Goal: Obtain resource: Obtain resource

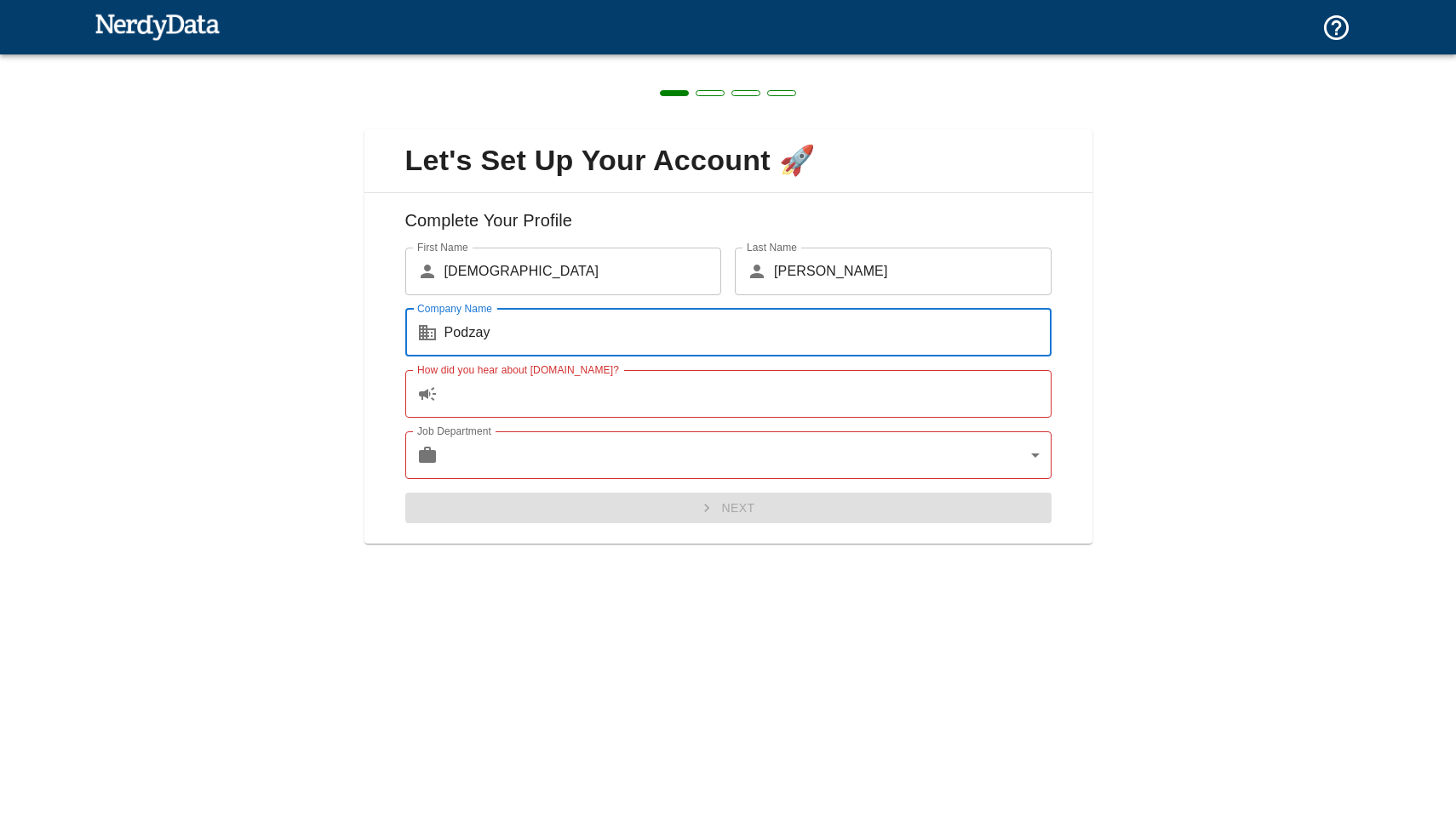
type input "Podzay"
click at [566, 399] on input "How did you hear about [DOMAIN_NAME]?" at bounding box center [748, 394] width 607 height 48
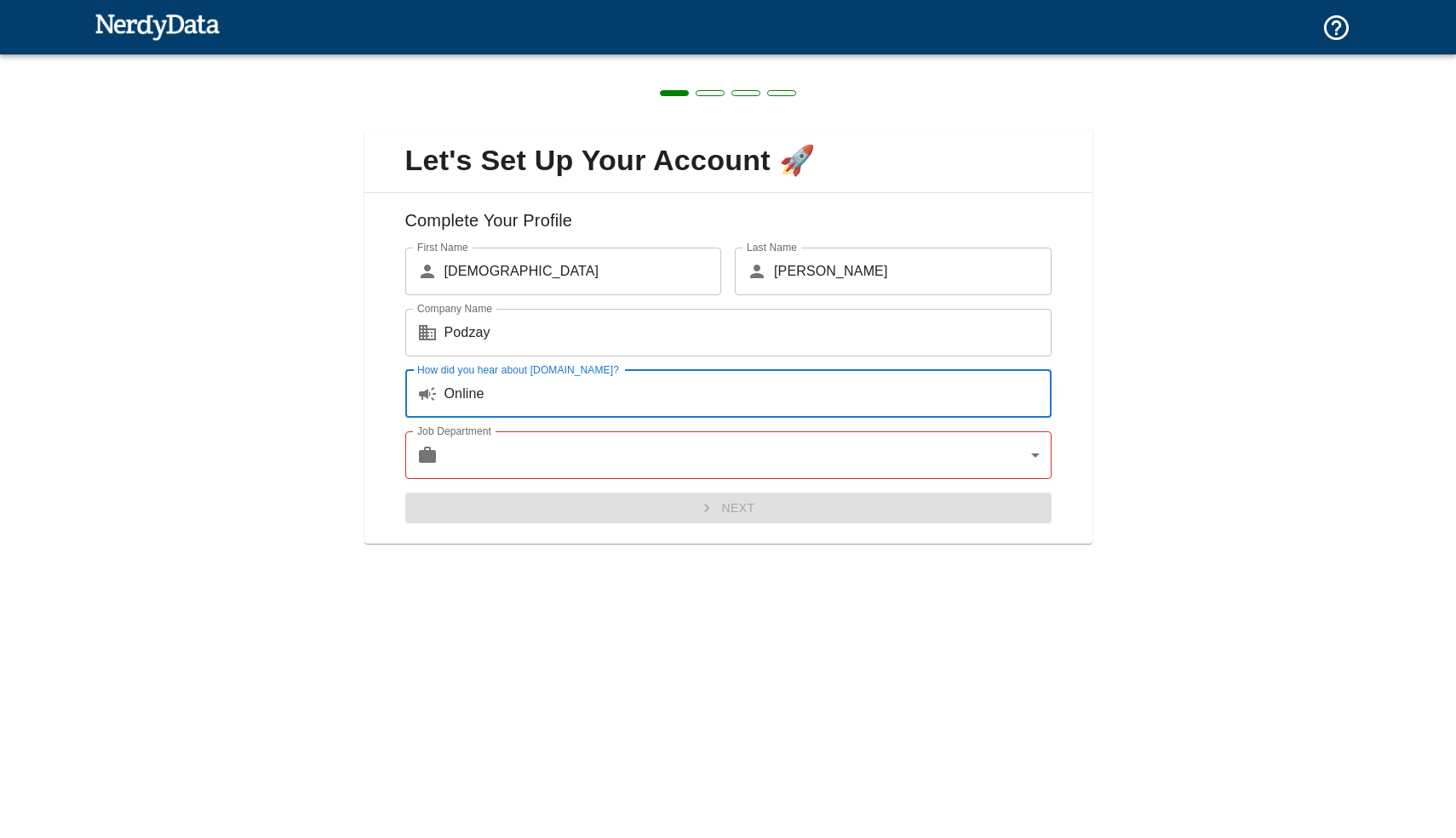
type input "Online"
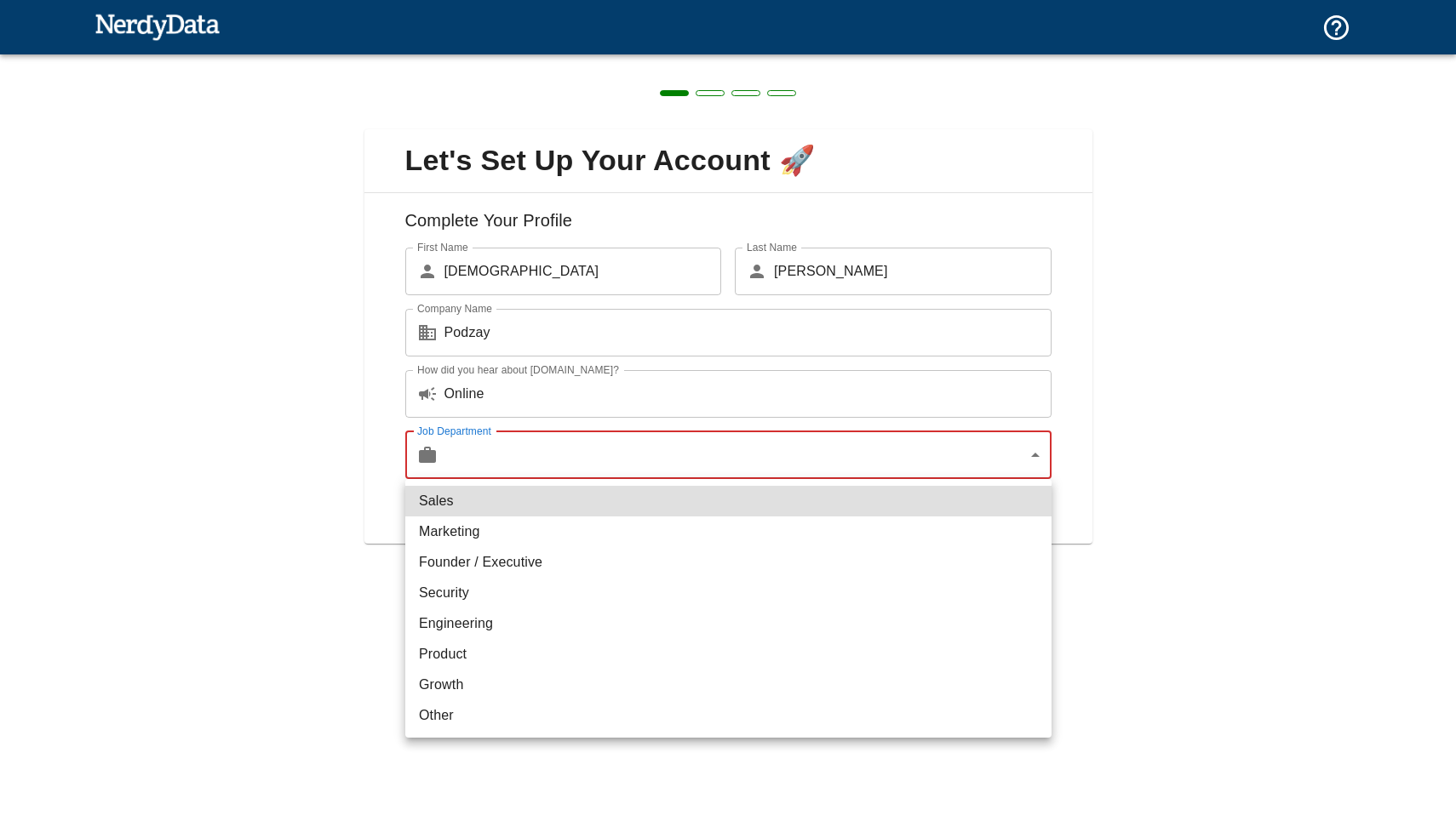
click at [559, 60] on body "Technologies Domains Pricing Products Create a Report Create a list of websites…" at bounding box center [728, 30] width 1456 height 60
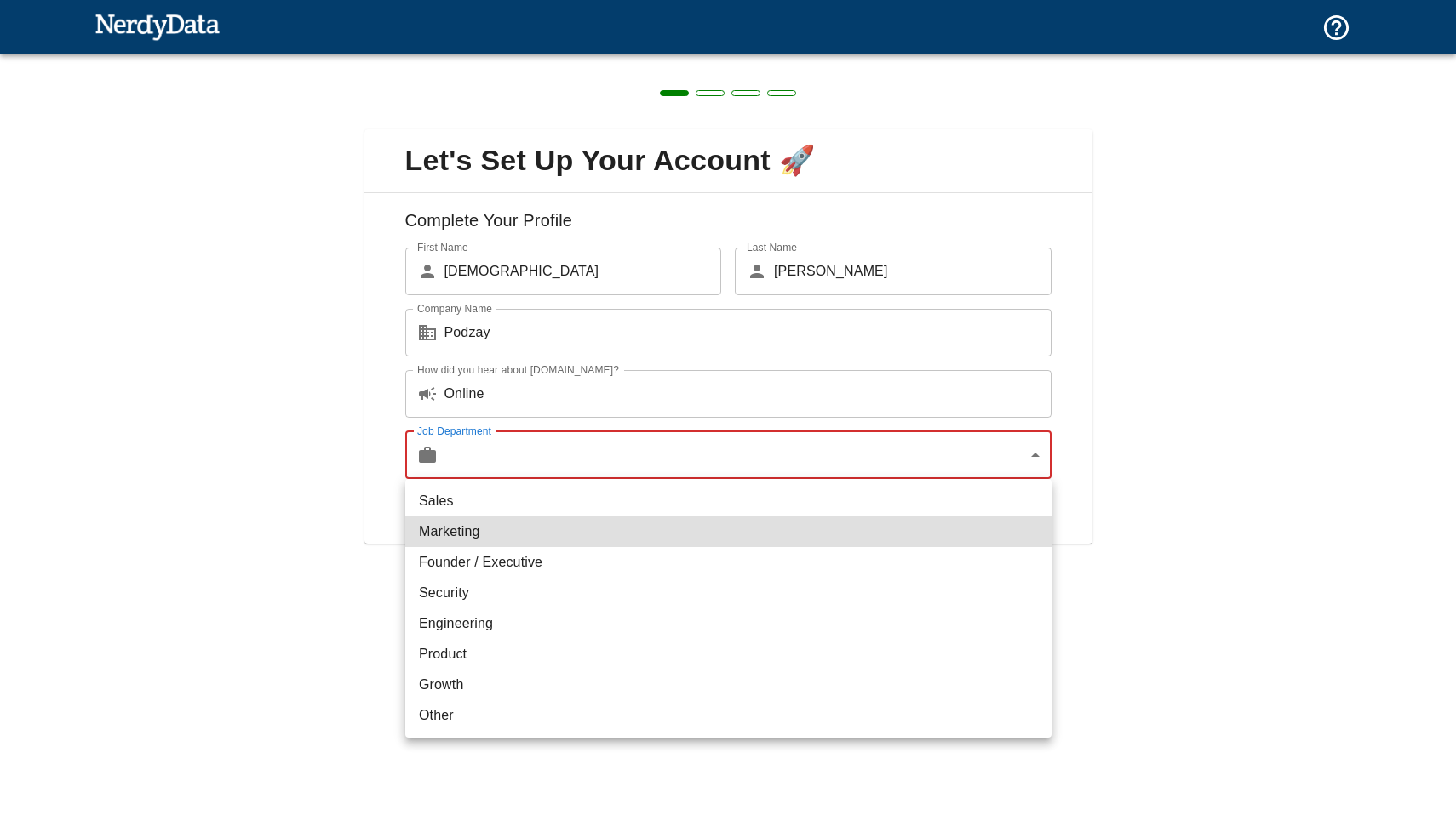
type input "marketing"
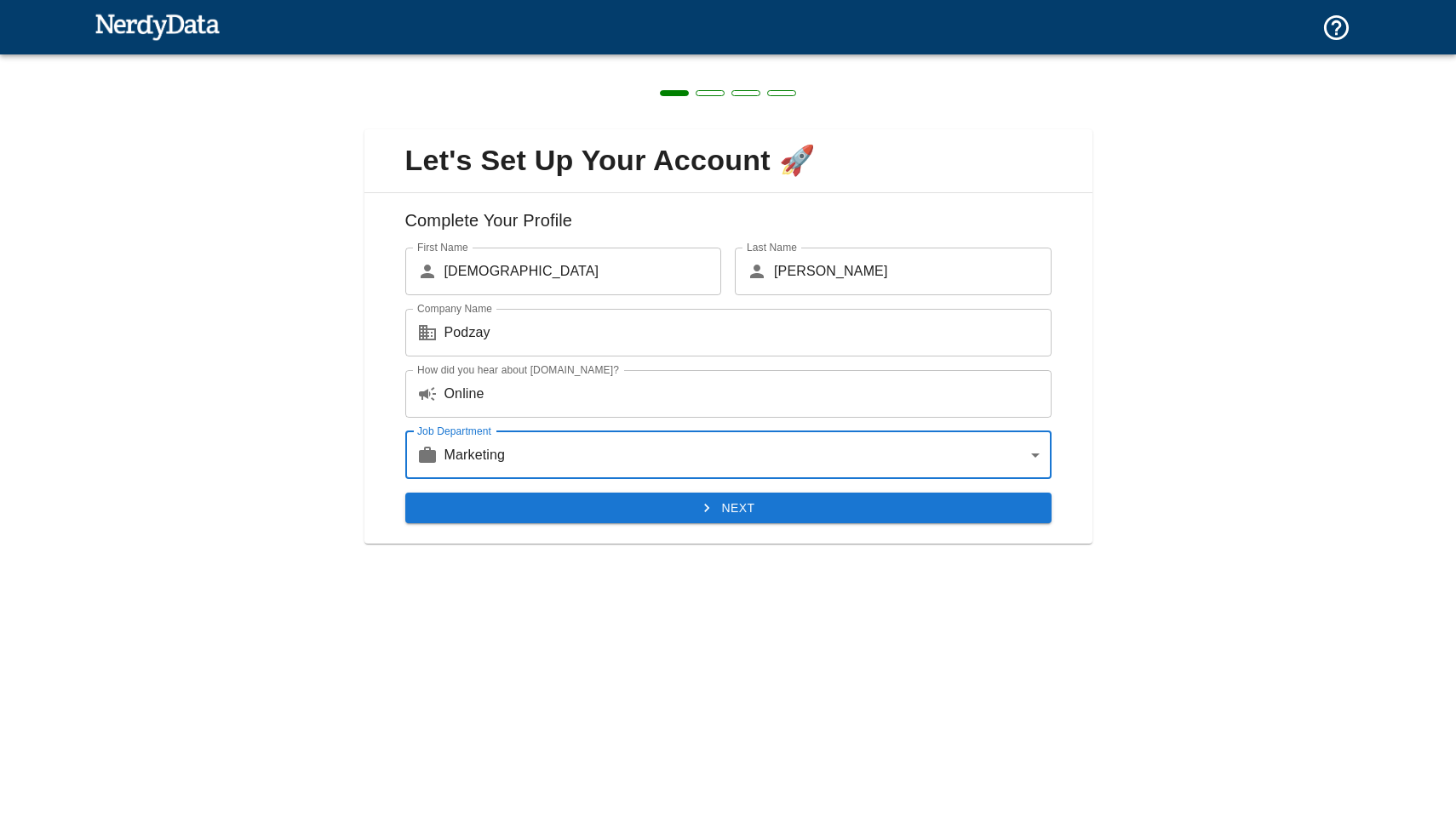
click at [571, 504] on button "Next" at bounding box center [728, 509] width 647 height 32
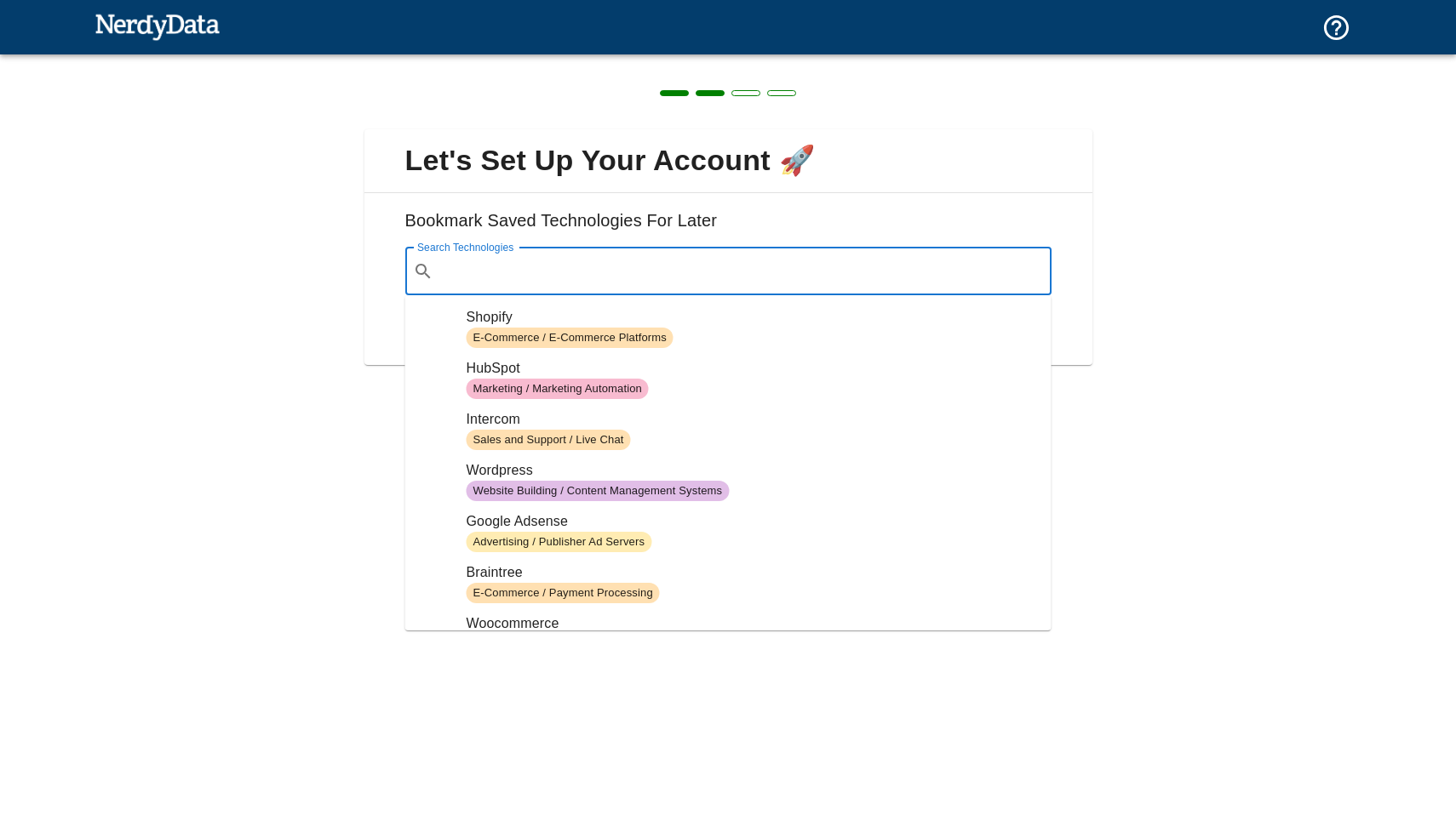
click at [591, 258] on input "Search Technologies" at bounding box center [741, 271] width 604 height 33
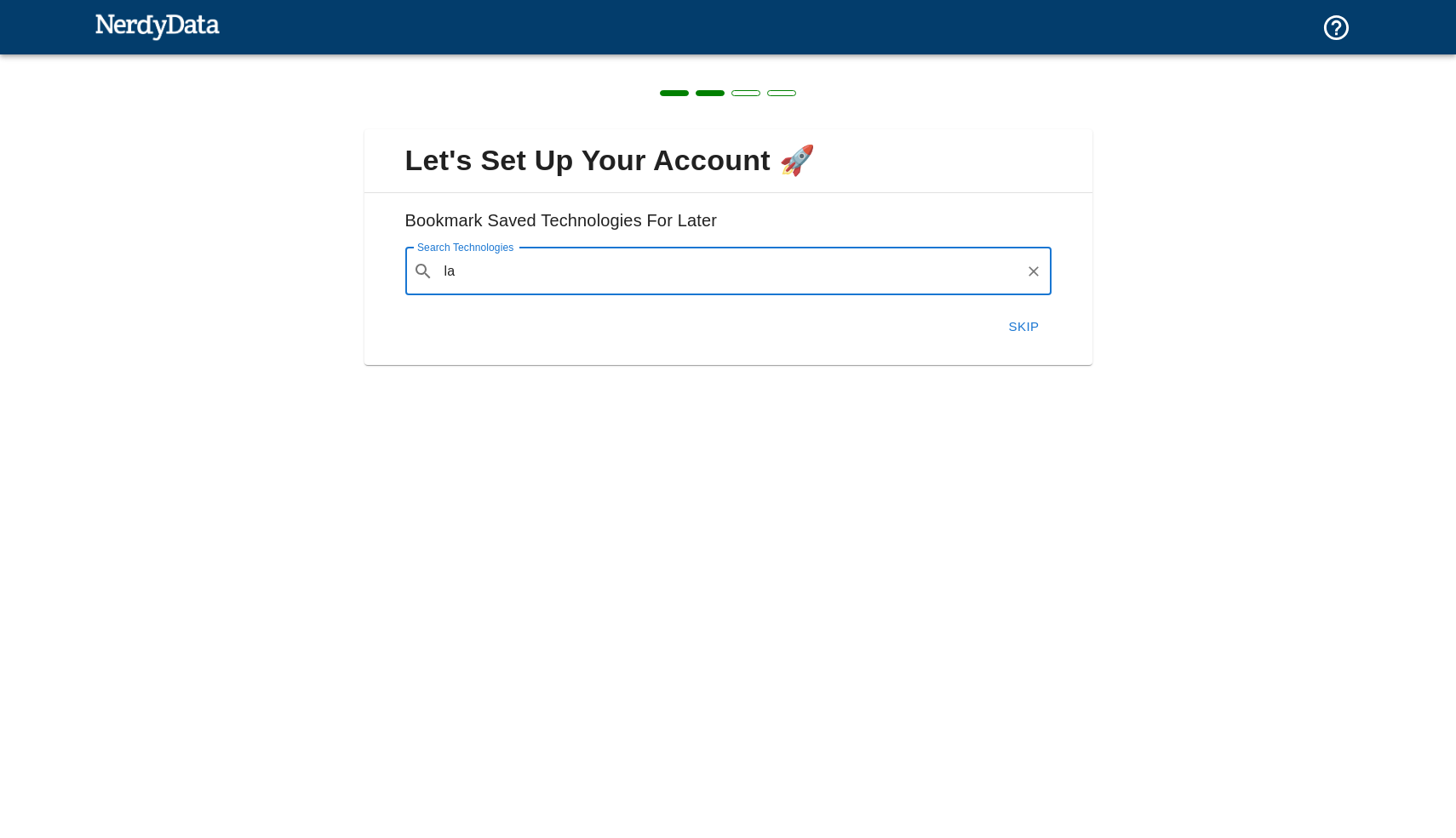
type input "l"
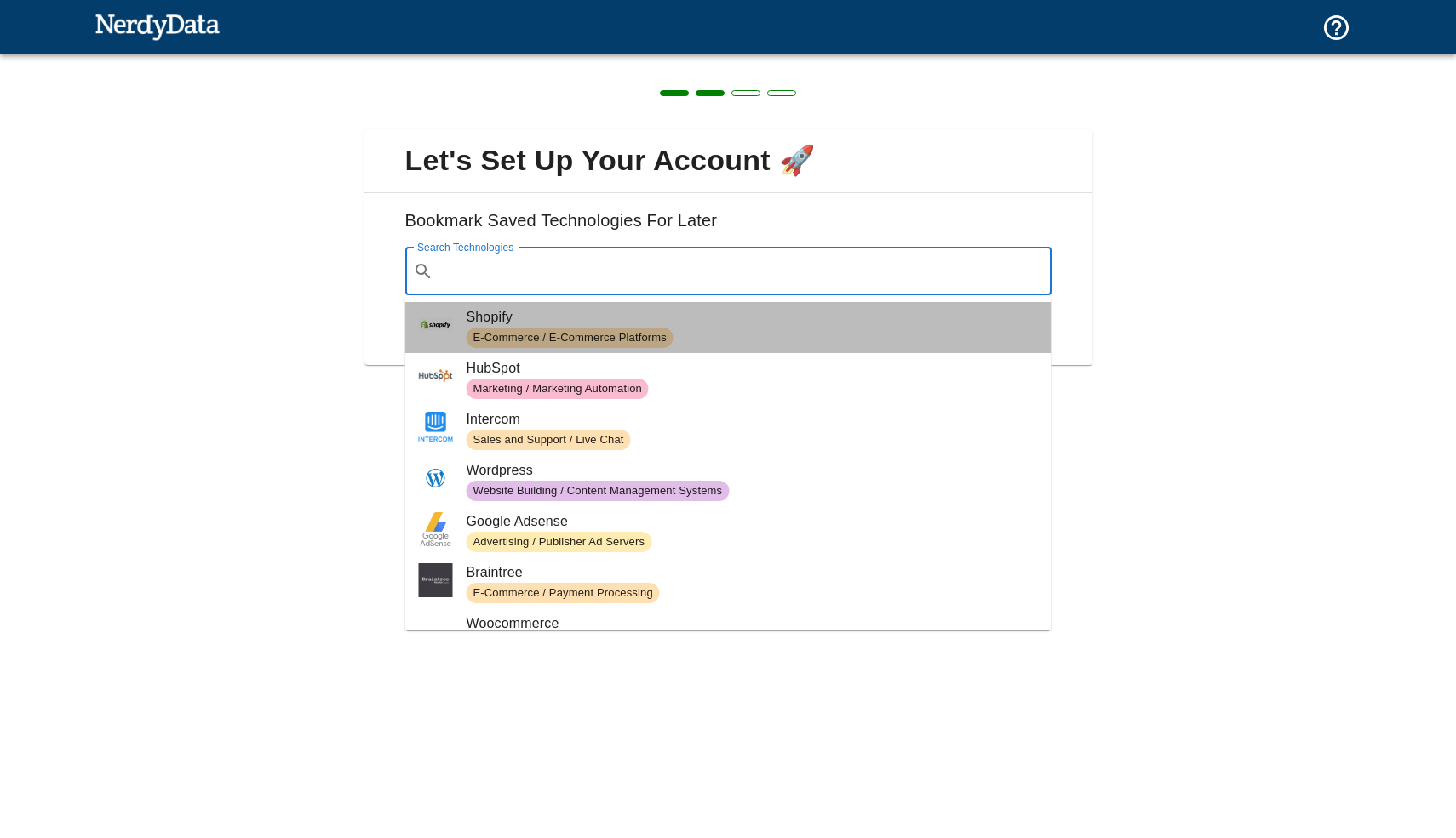
click at [619, 341] on span "E-Commerce / E-Commerce Platforms" at bounding box center [570, 338] width 207 height 16
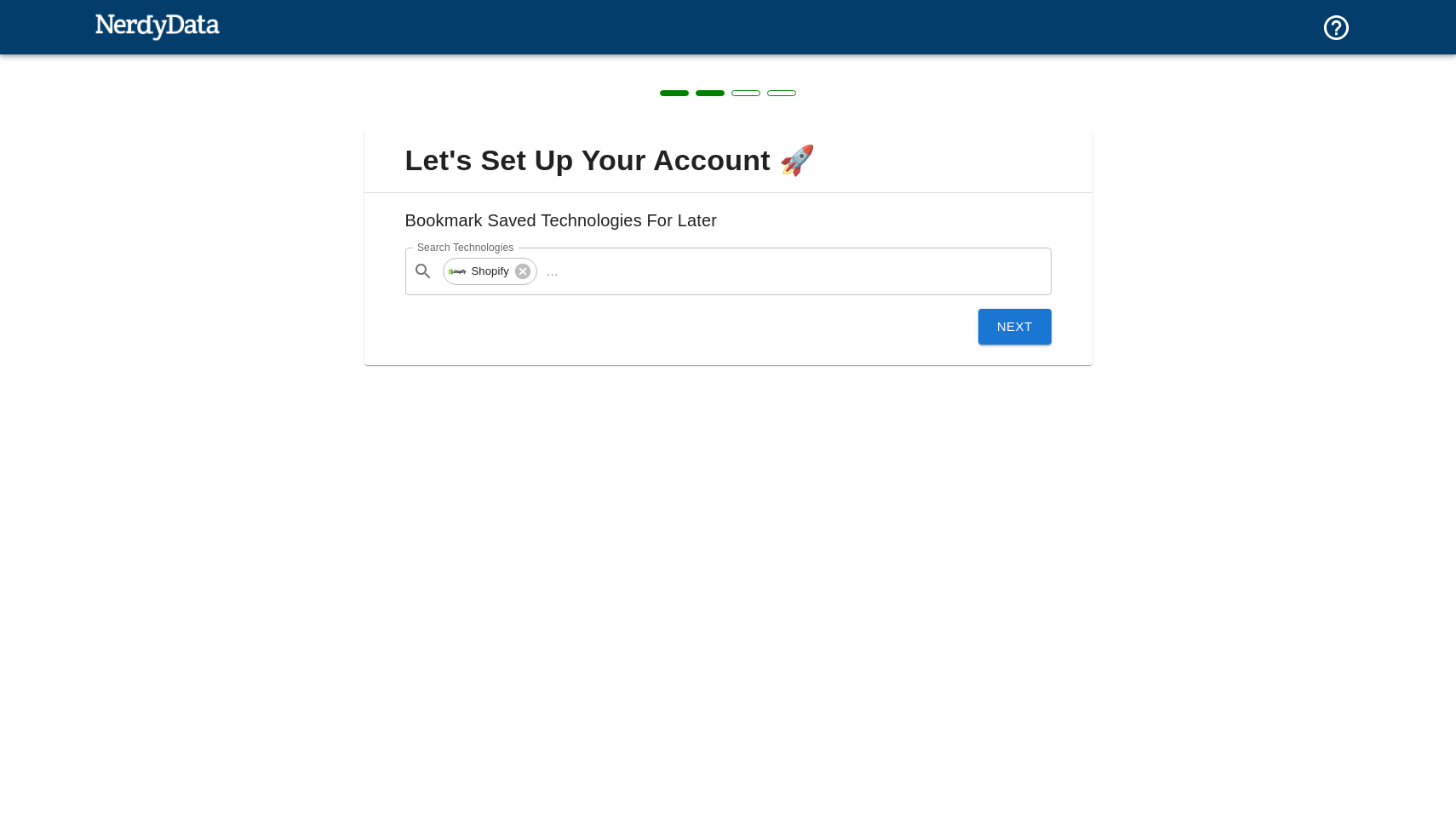
click at [982, 325] on button "Next" at bounding box center [1015, 326] width 73 height 36
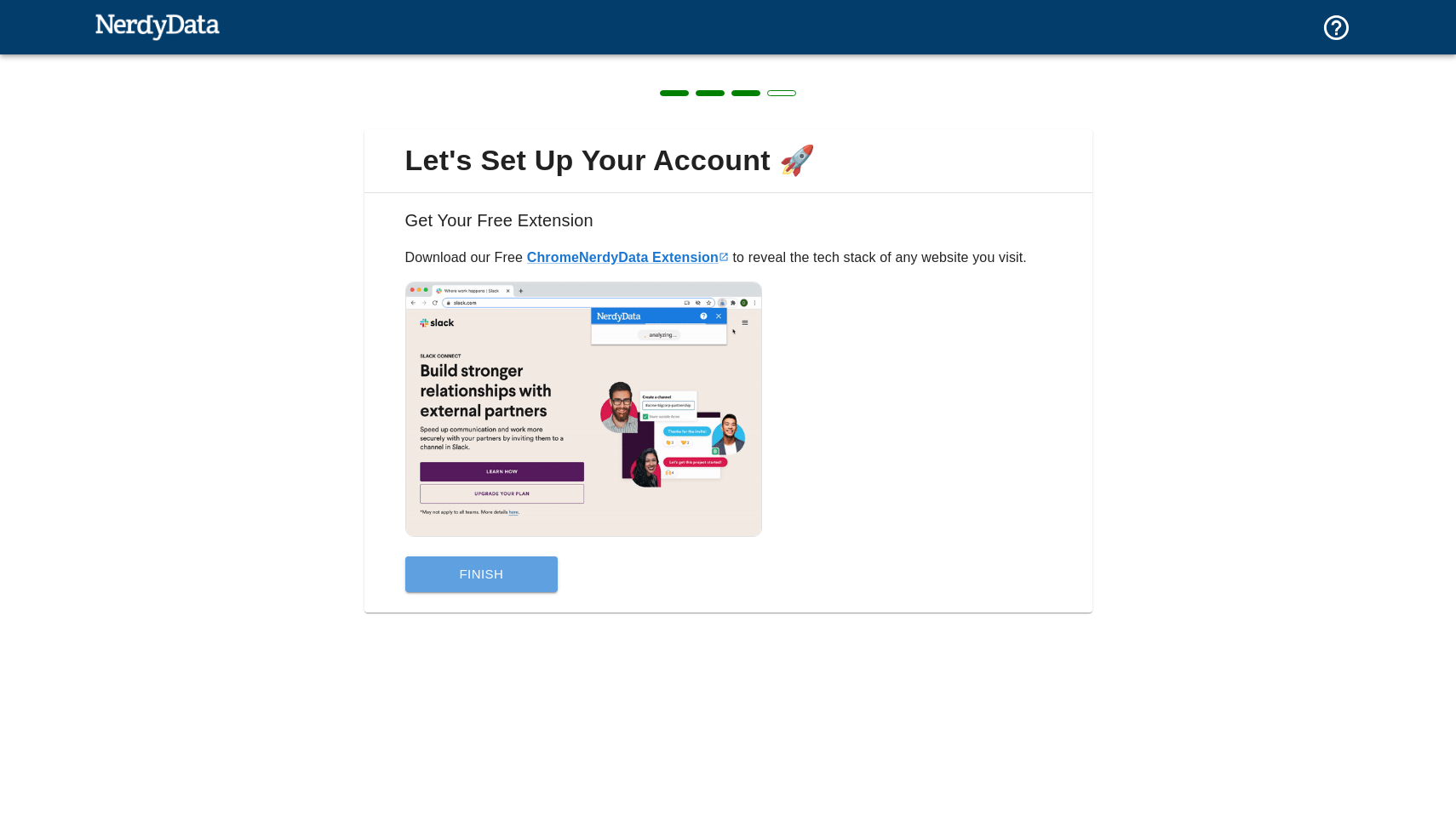
click at [490, 585] on button "Finish" at bounding box center [482, 574] width 153 height 36
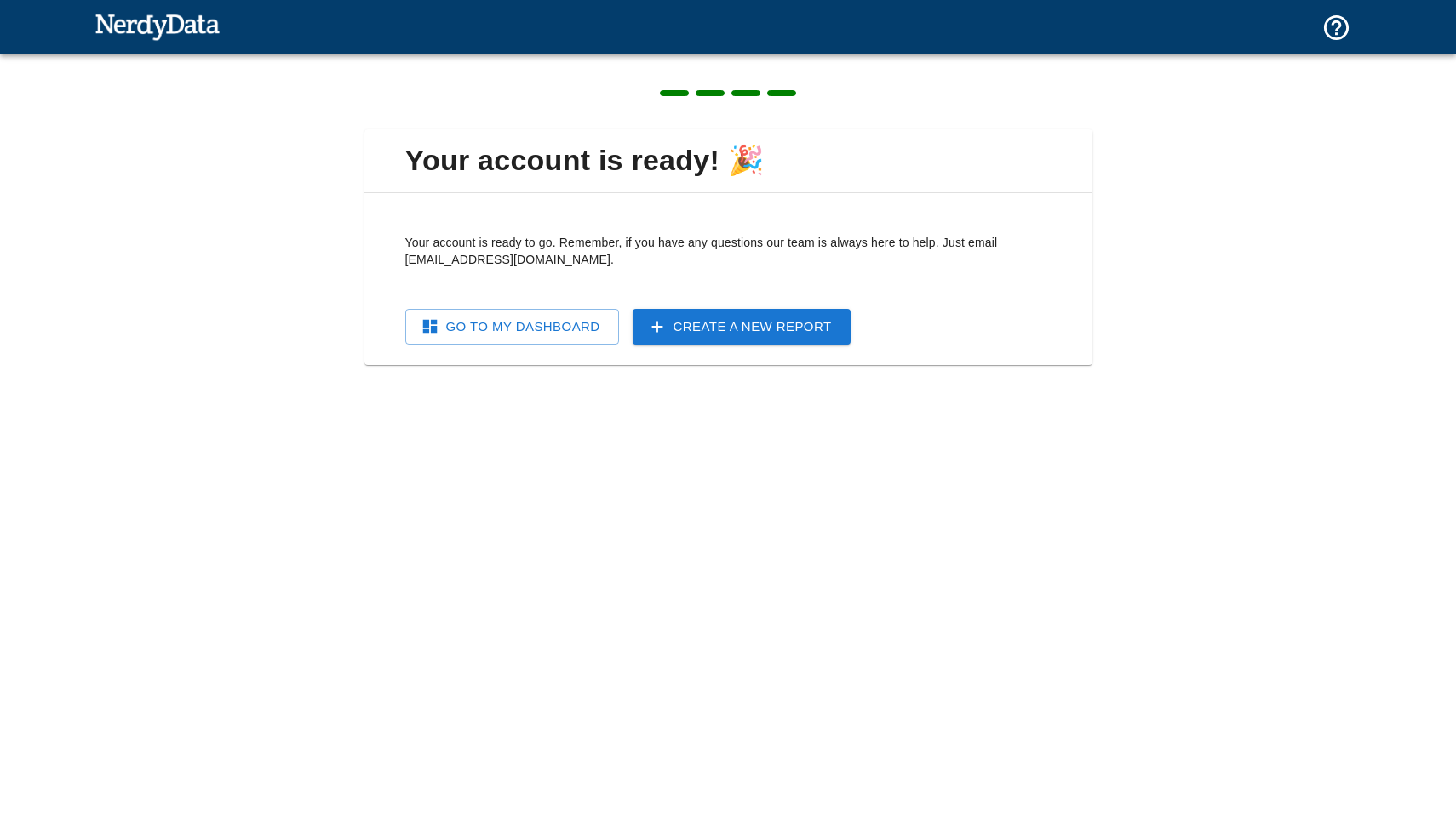
click at [508, 324] on link "Go To My Dashboard" at bounding box center [512, 326] width 213 height 36
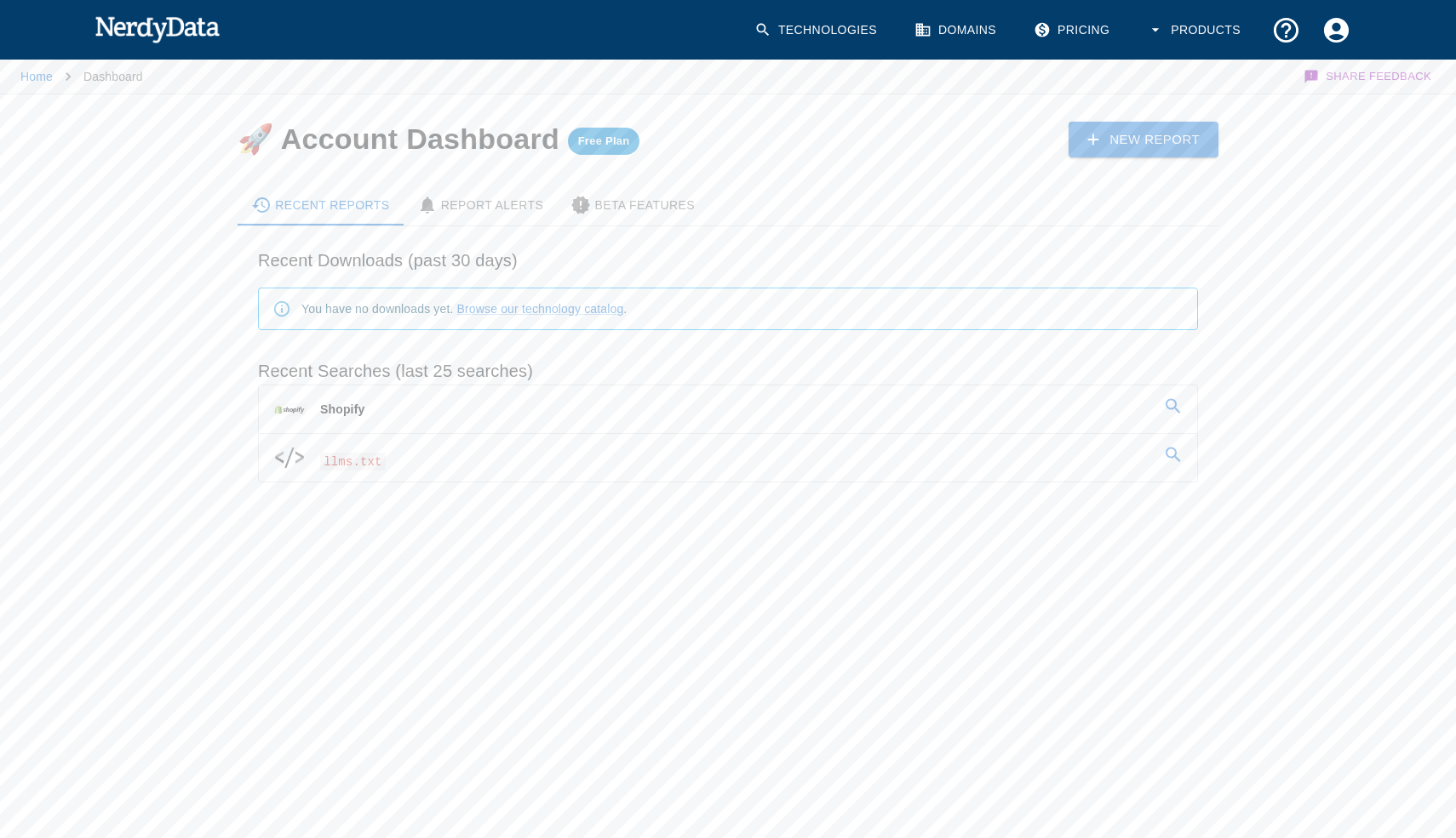
click at [414, 462] on link "llms.txt" at bounding box center [728, 457] width 939 height 48
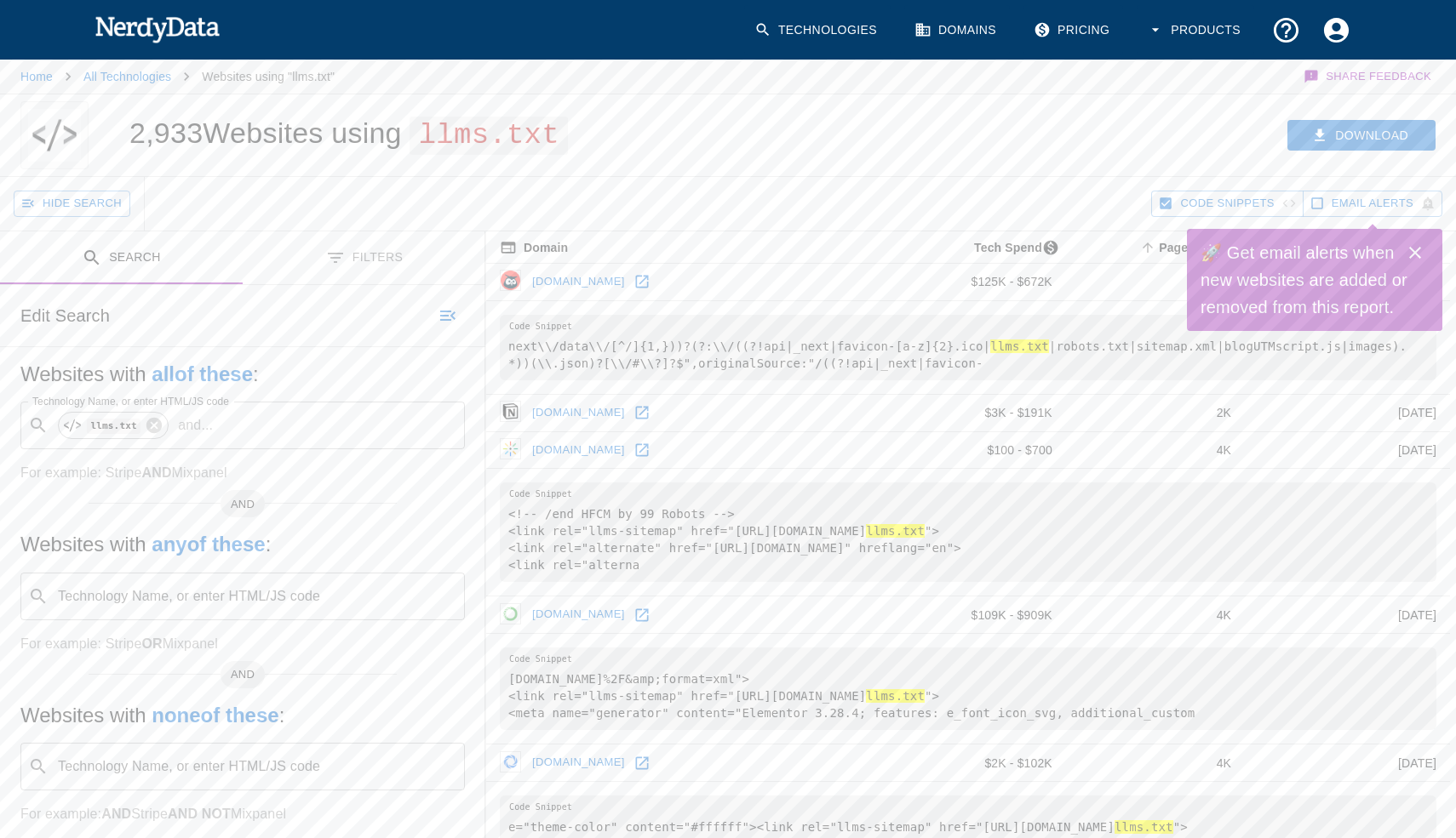
click at [1413, 248] on icon "Close" at bounding box center [1416, 253] width 21 height 21
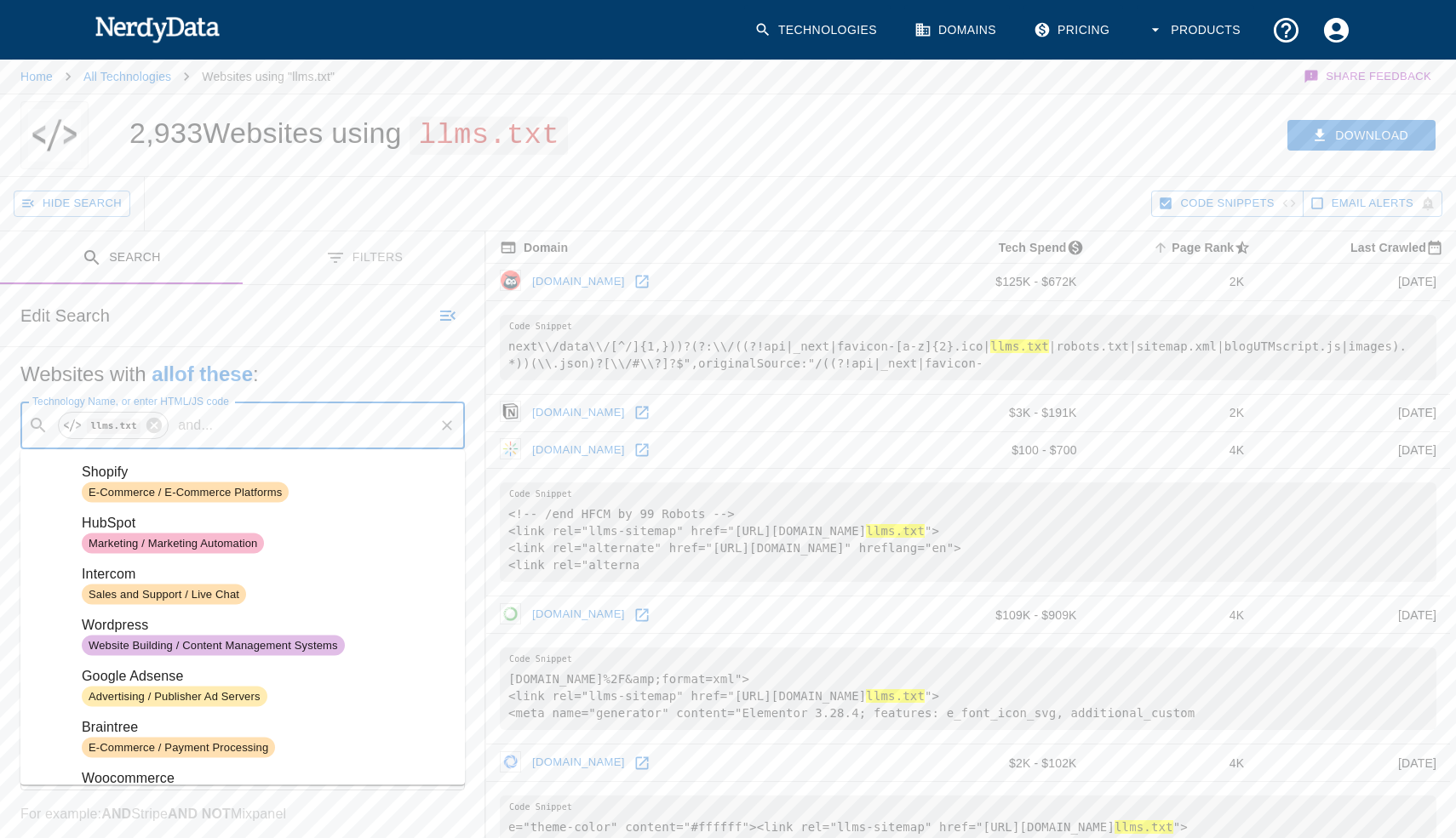
click at [289, 430] on input "Technology Name, or enter HTML/JS code" at bounding box center [326, 426] width 212 height 33
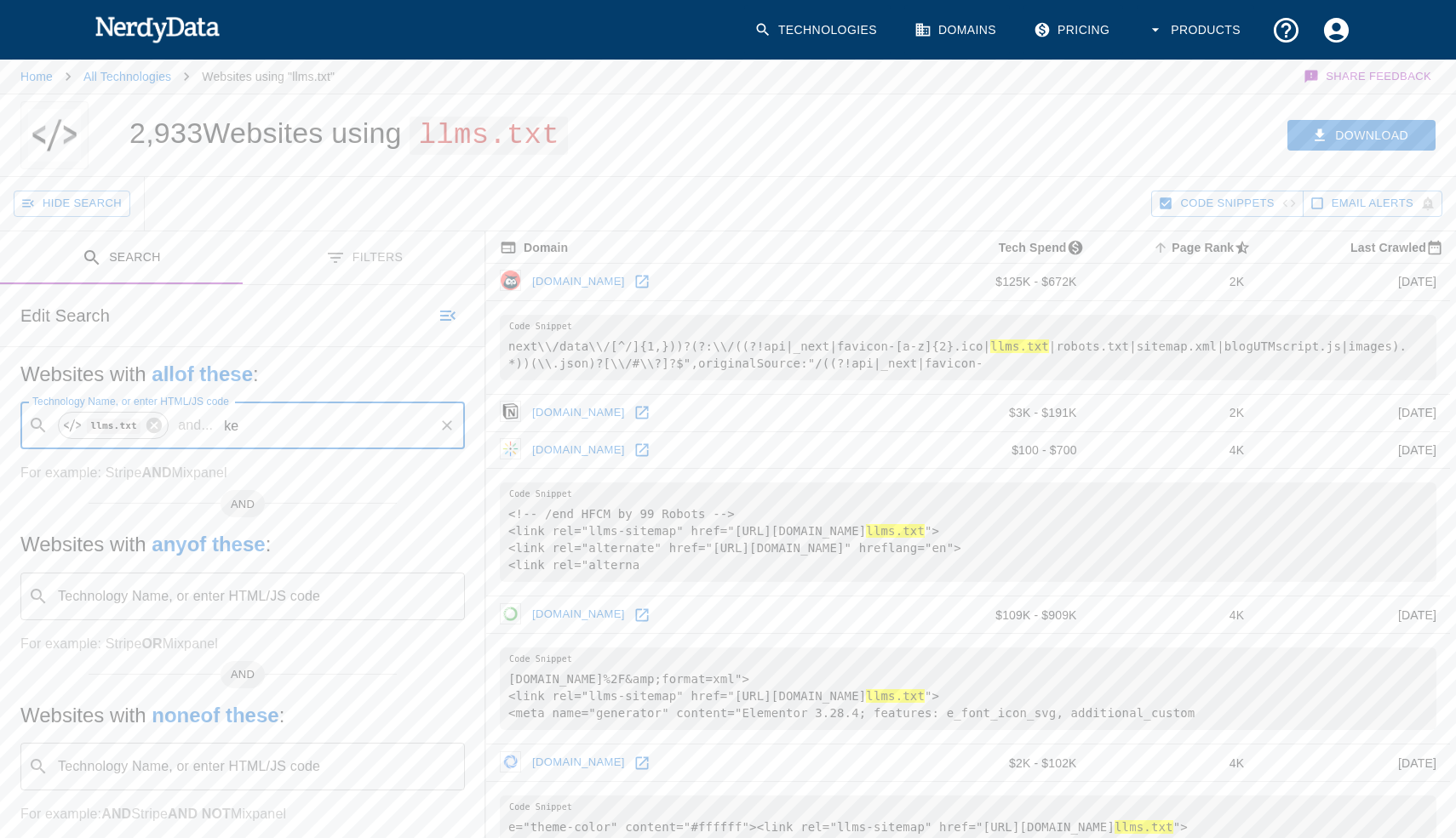
type input "k"
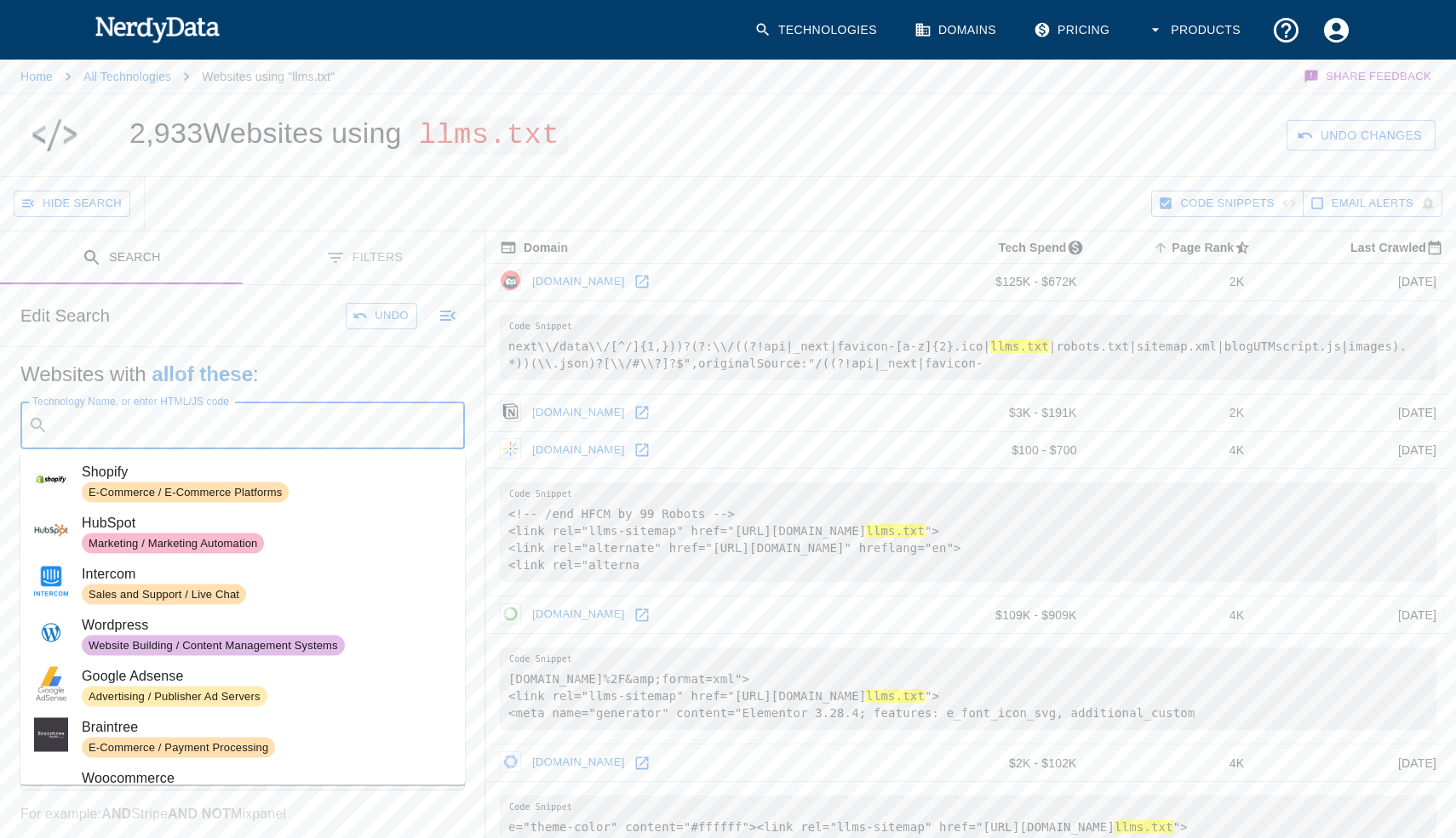
click at [769, 80] on div "Home All Technologies Websites using "llms.txt" Share Feedback" at bounding box center [728, 77] width 1415 height 34
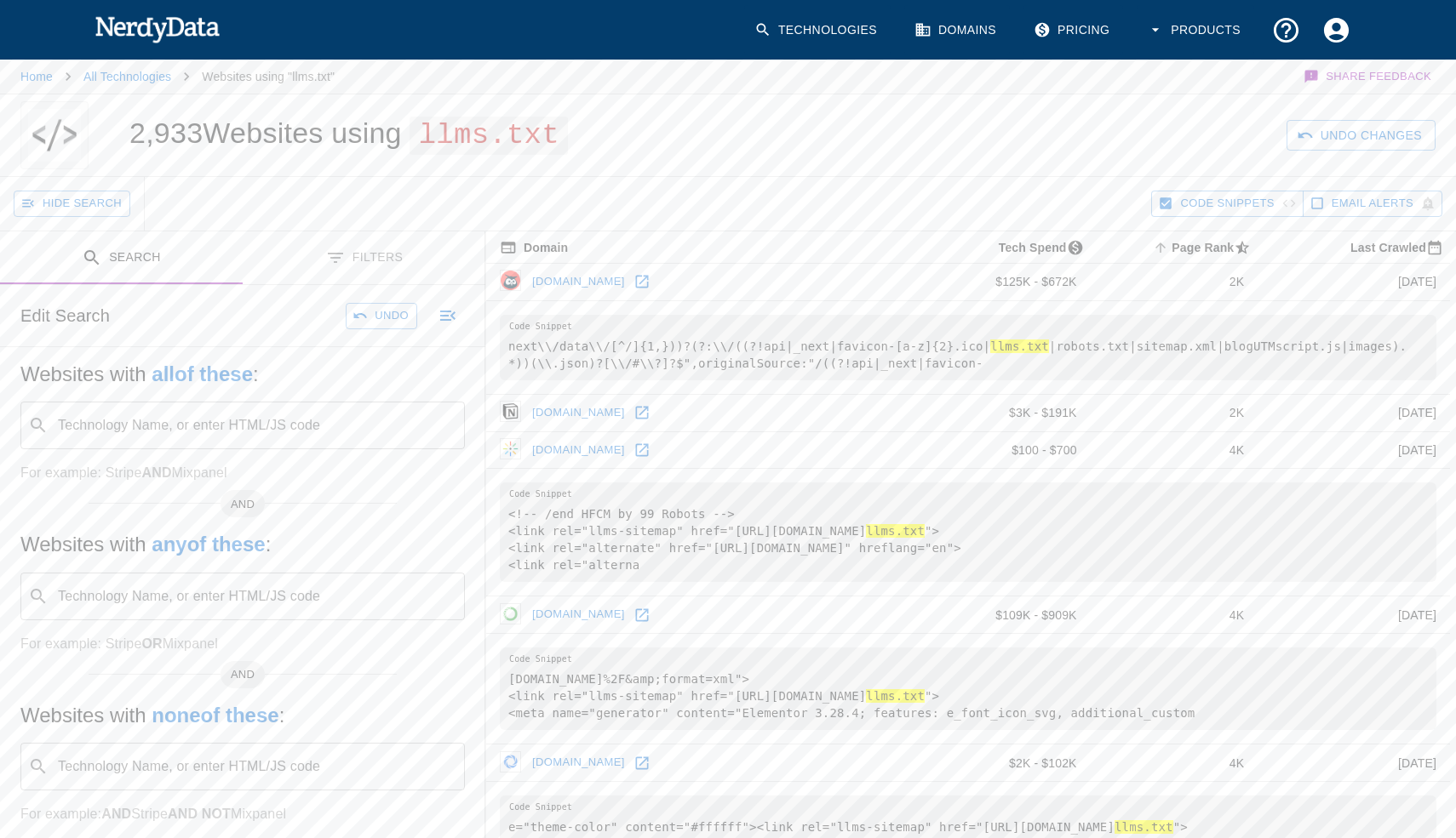
click at [1063, 139] on div "Undo Changes" at bounding box center [1119, 135] width 674 height 81
click at [66, 203] on button "Hide Search" at bounding box center [72, 204] width 117 height 26
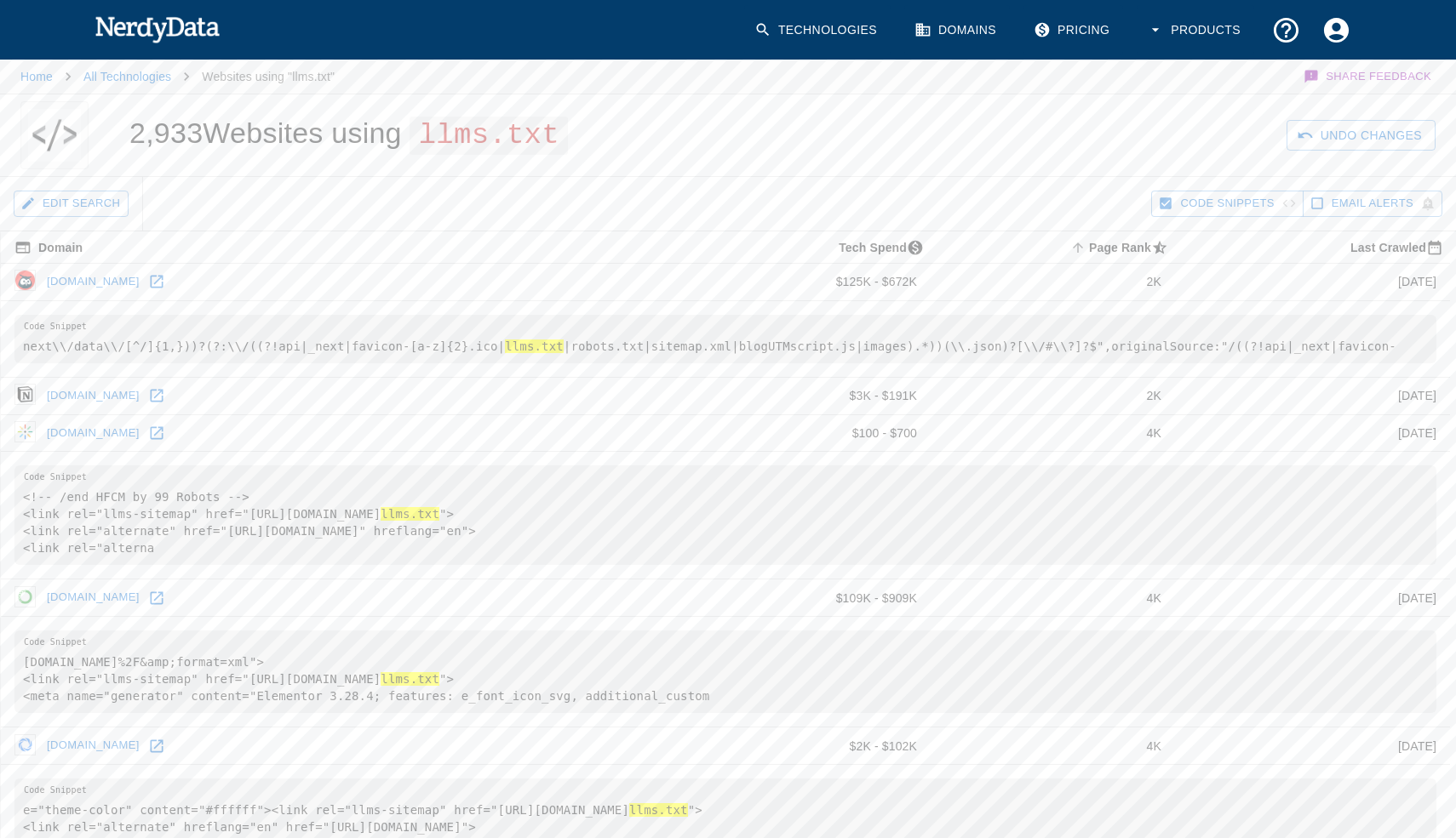
click at [66, 203] on button "Edit Search" at bounding box center [71, 204] width 115 height 26
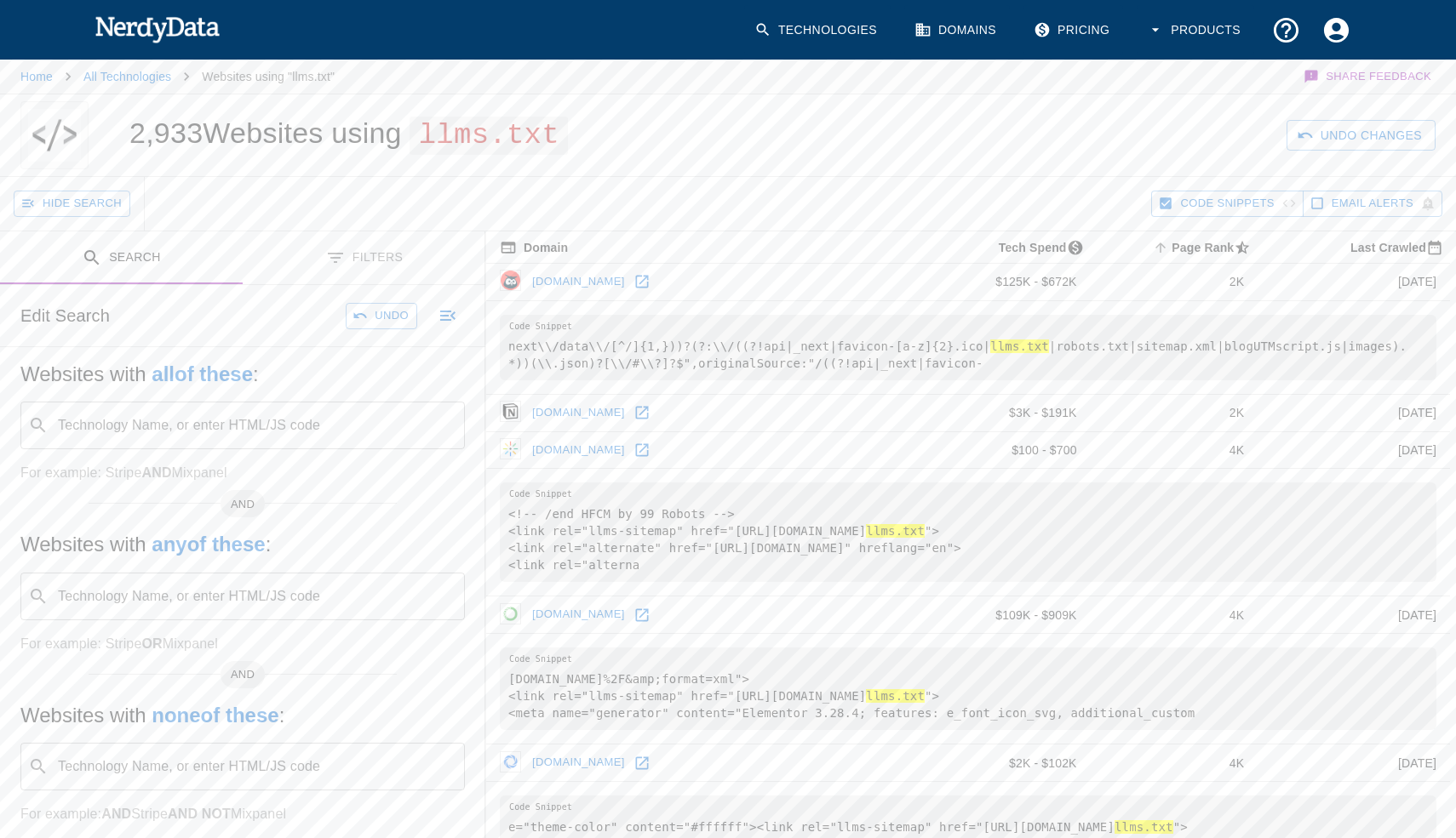
click at [168, 261] on button "Search" at bounding box center [121, 258] width 242 height 53
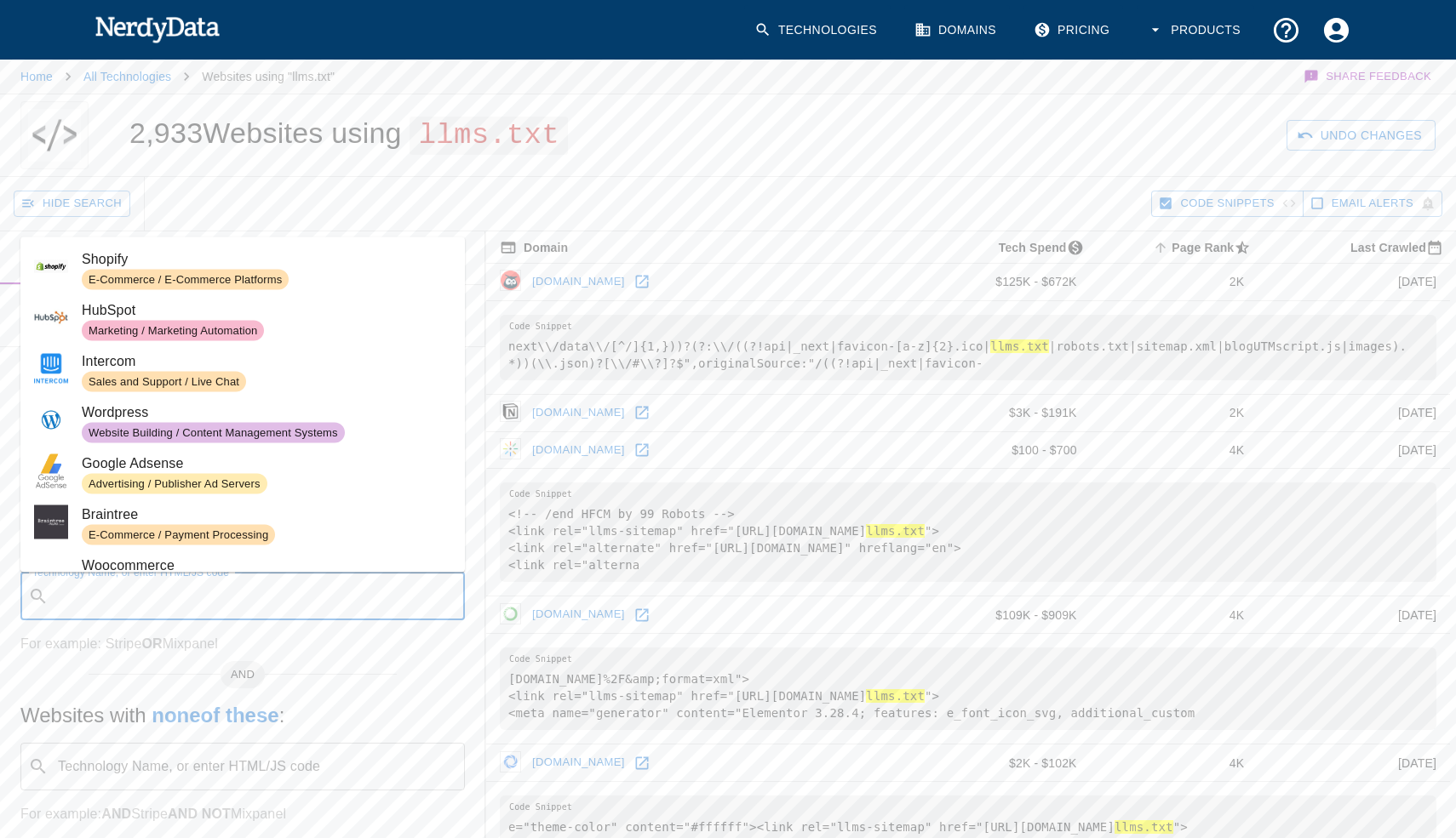
click at [224, 590] on input "Technology Name, or enter HTML/JS code" at bounding box center [256, 597] width 402 height 33
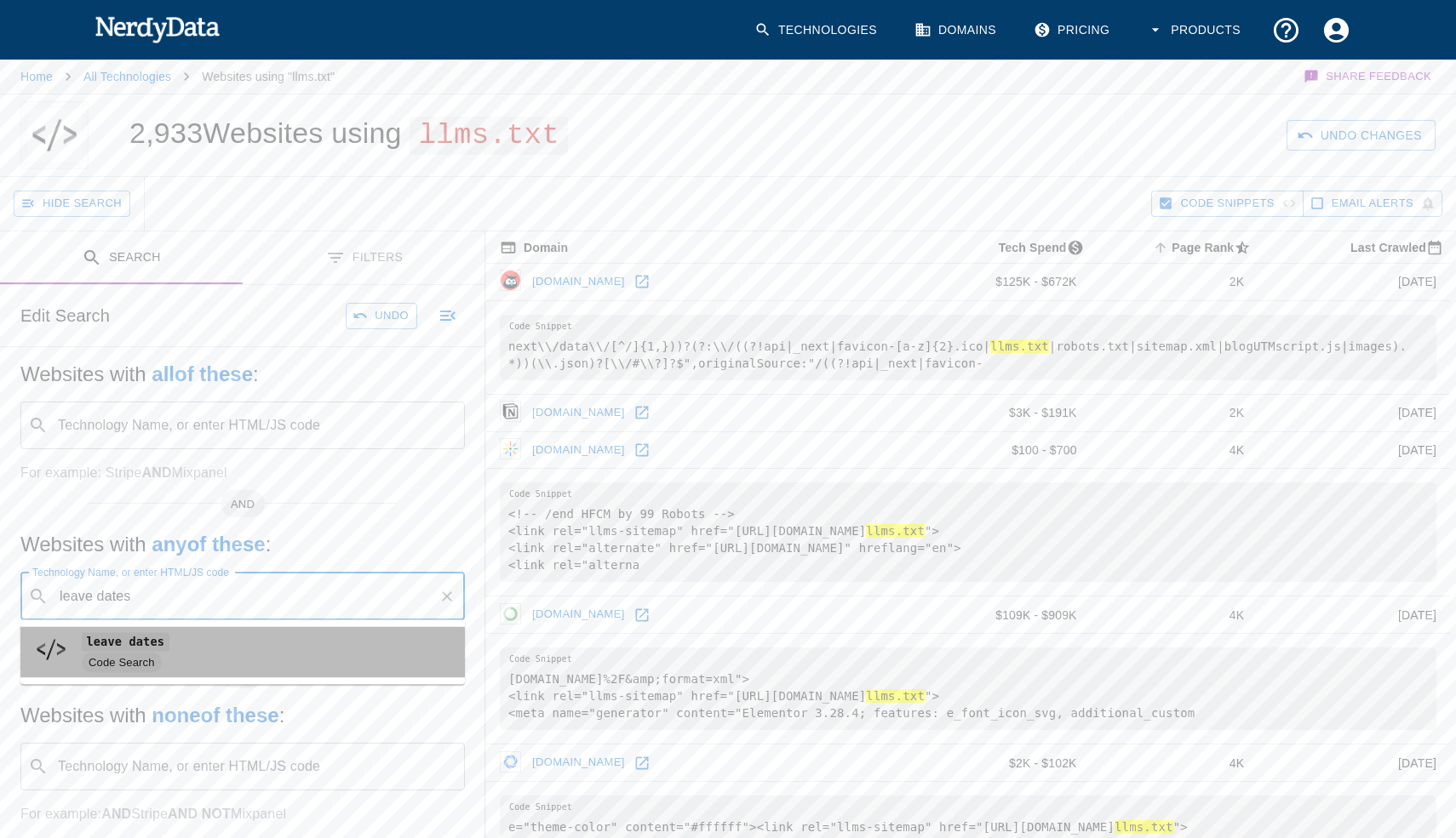
click at [178, 672] on span "Code Search" at bounding box center [266, 663] width 370 height 21
type input "leave dates"
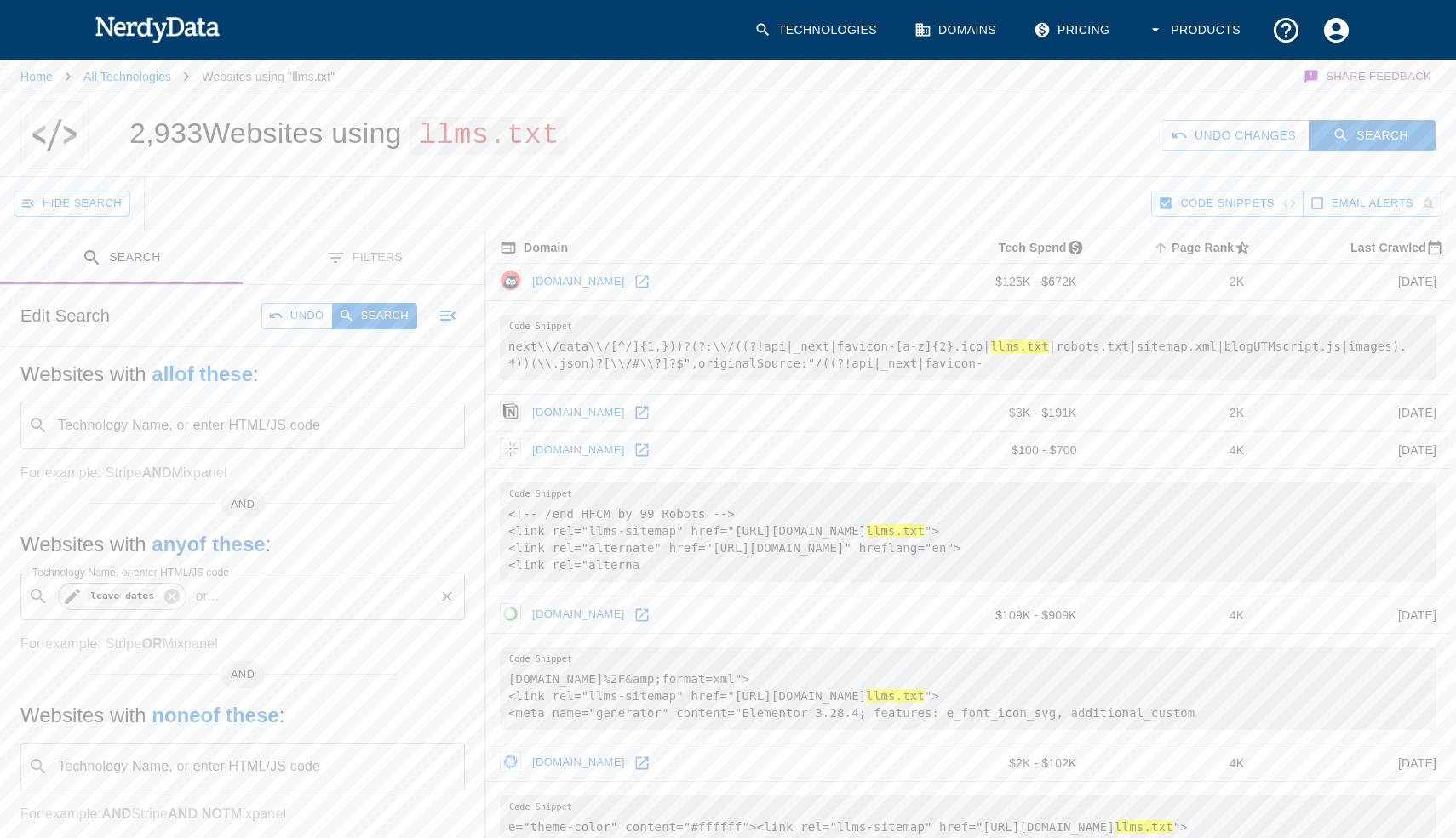
click at [117, 598] on code "leave dates" at bounding box center [123, 596] width 71 height 14
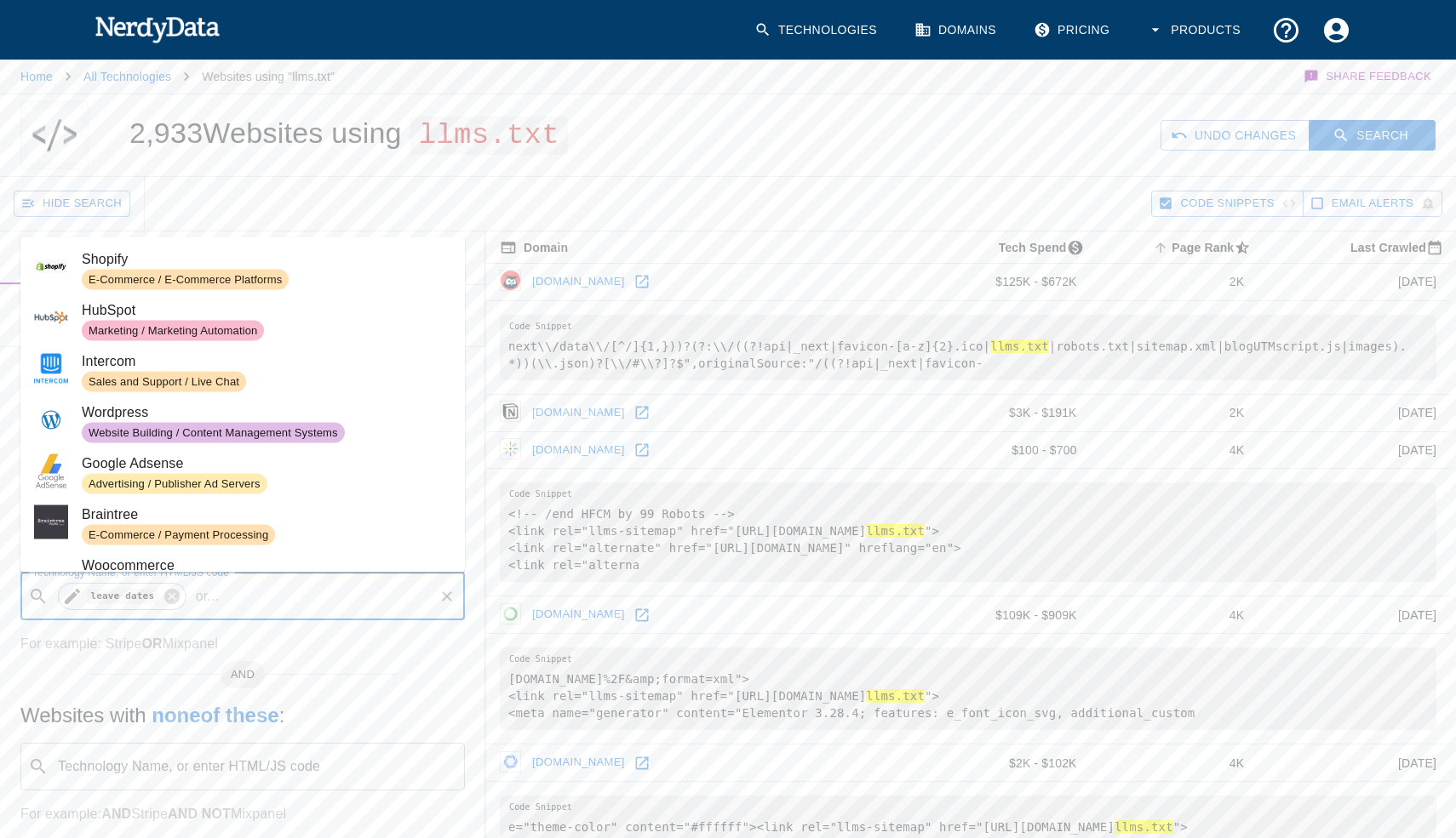
click at [128, 597] on code "leave dates" at bounding box center [123, 596] width 71 height 14
click at [166, 595] on icon at bounding box center [171, 596] width 15 height 15
click at [154, 601] on input "Technology Name, or enter HTML/JS code" at bounding box center [256, 597] width 402 height 33
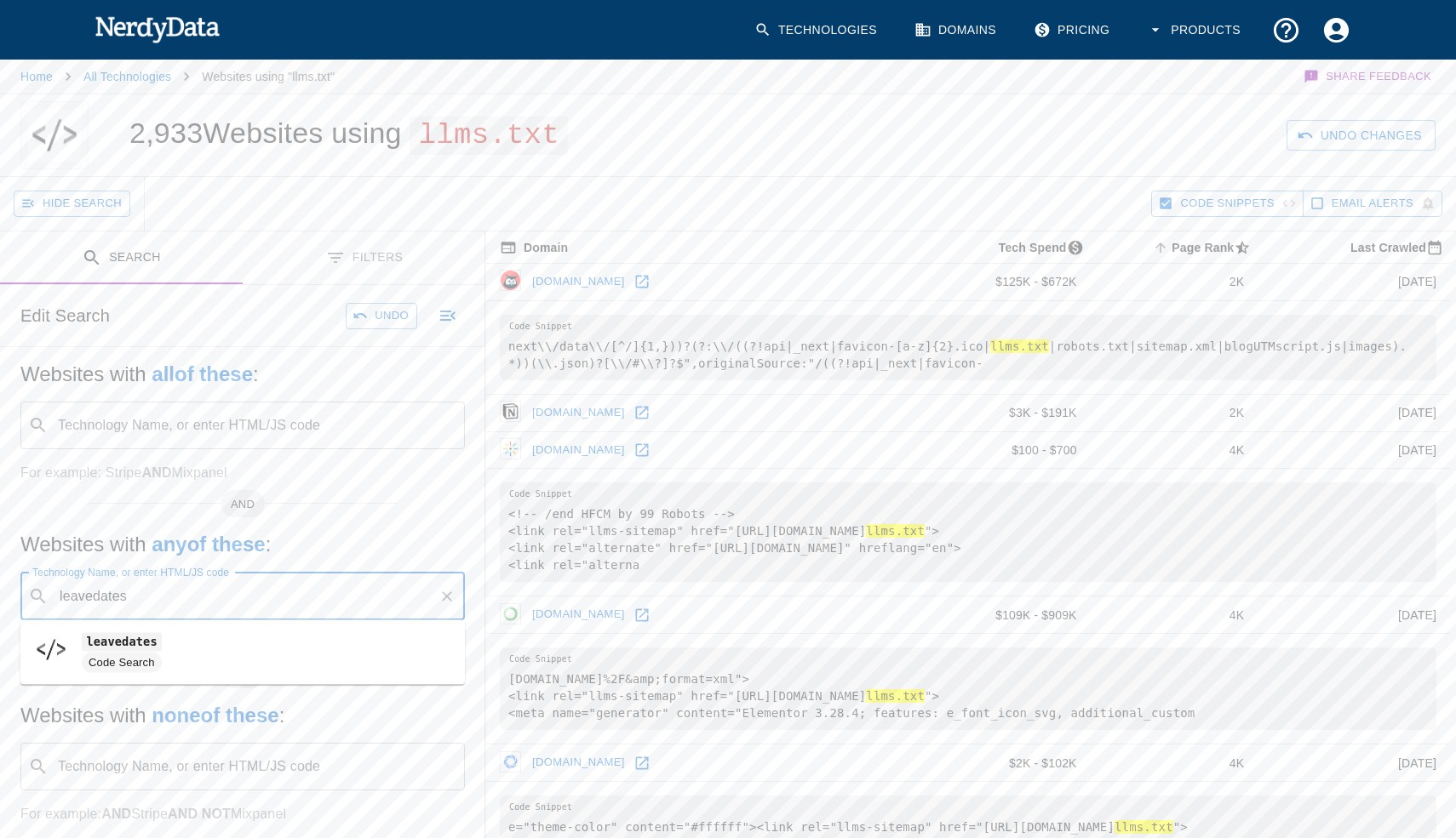
click at [143, 669] on span "Code Search" at bounding box center [122, 662] width 80 height 16
type input "leavedates"
click at [387, 317] on button "Search" at bounding box center [374, 316] width 85 height 26
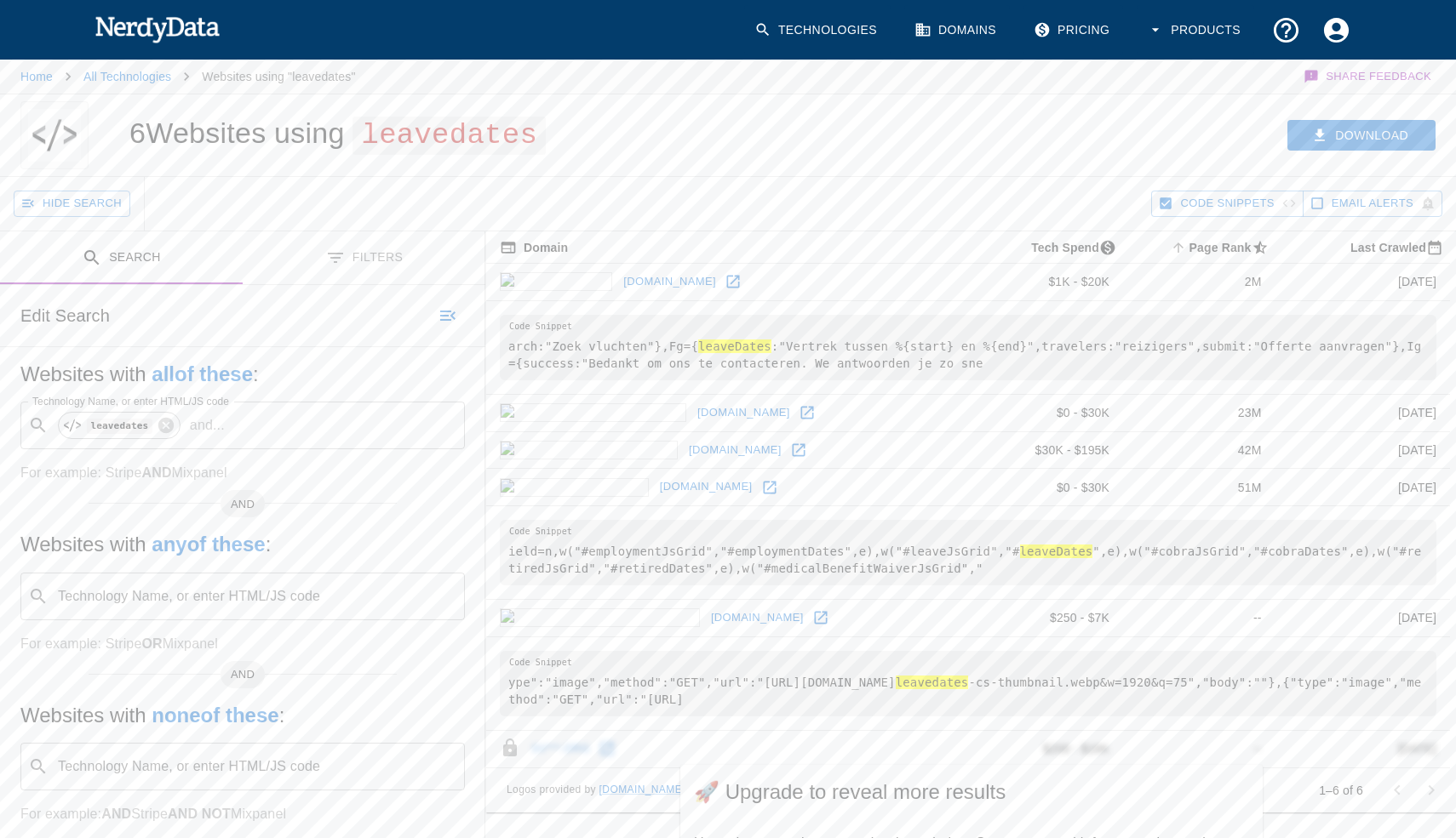
click at [1360, 135] on button "Download" at bounding box center [1361, 136] width 148 height 32
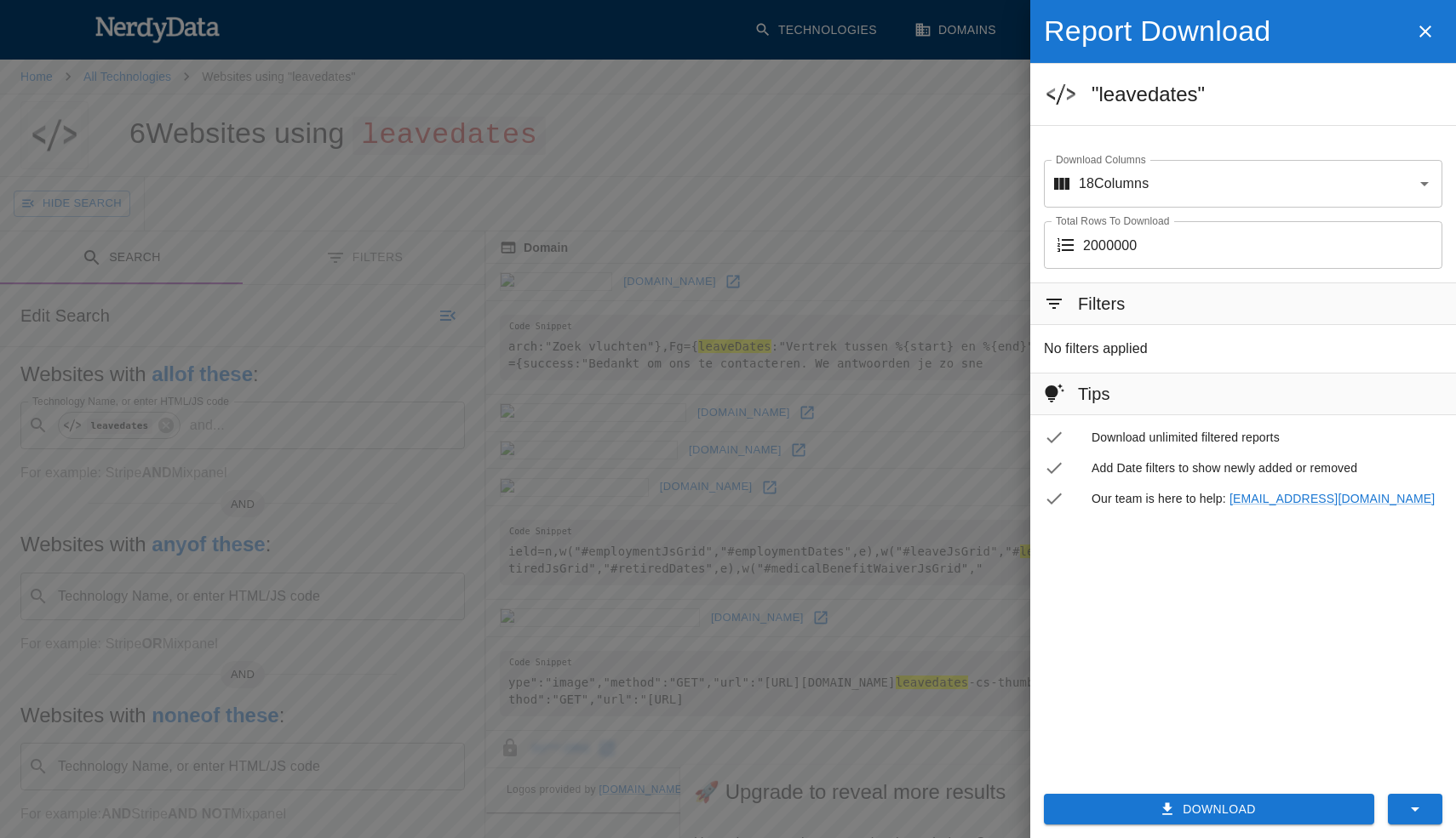
click at [819, 116] on div at bounding box center [728, 419] width 1456 height 838
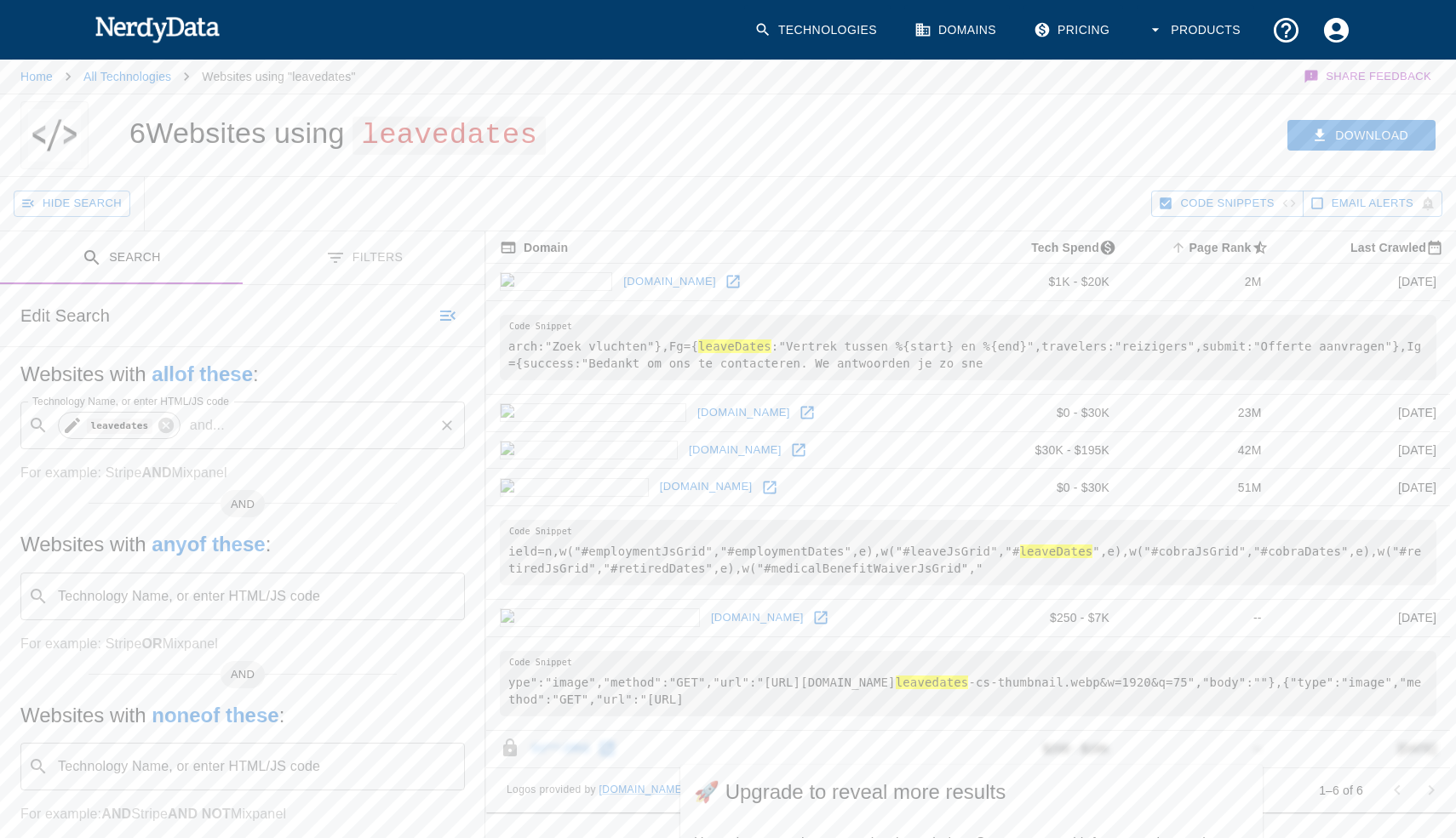
click at [117, 424] on code "leavedates" at bounding box center [120, 426] width 66 height 14
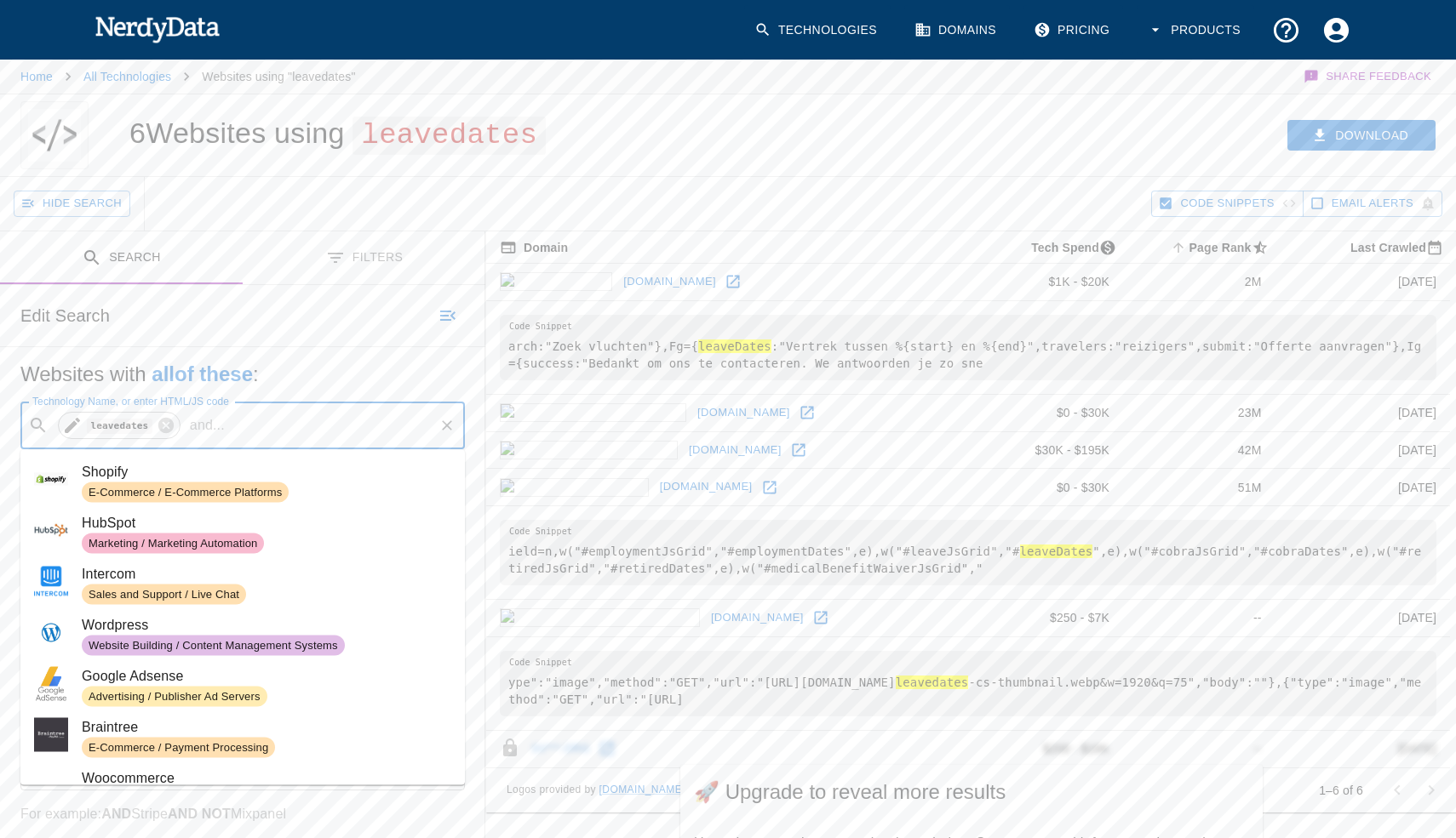
click at [117, 424] on code "leavedates" at bounding box center [120, 426] width 66 height 14
click at [169, 427] on icon at bounding box center [166, 426] width 15 height 15
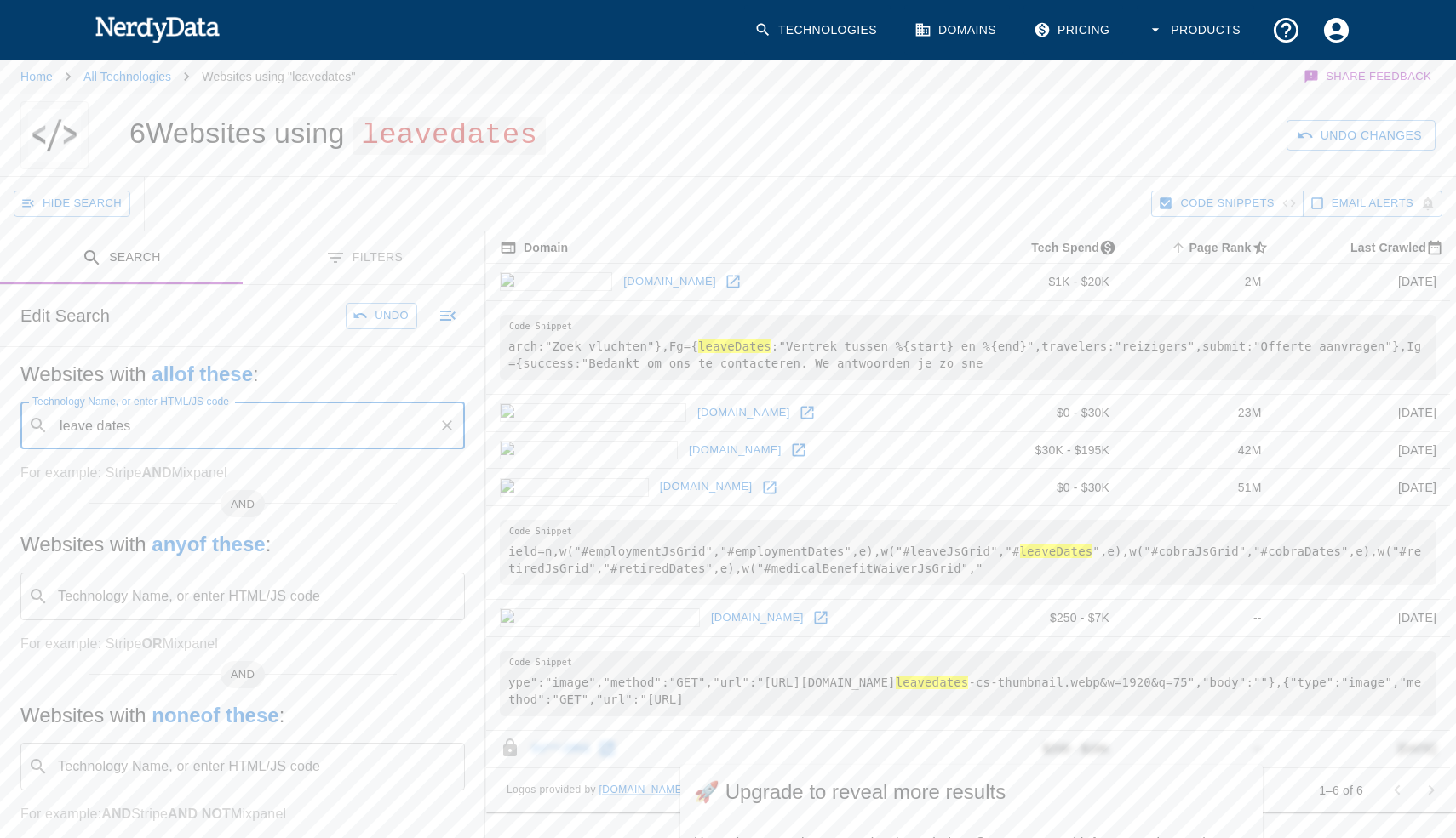
type input "leave dates"
click at [371, 316] on button "Search" at bounding box center [374, 316] width 85 height 26
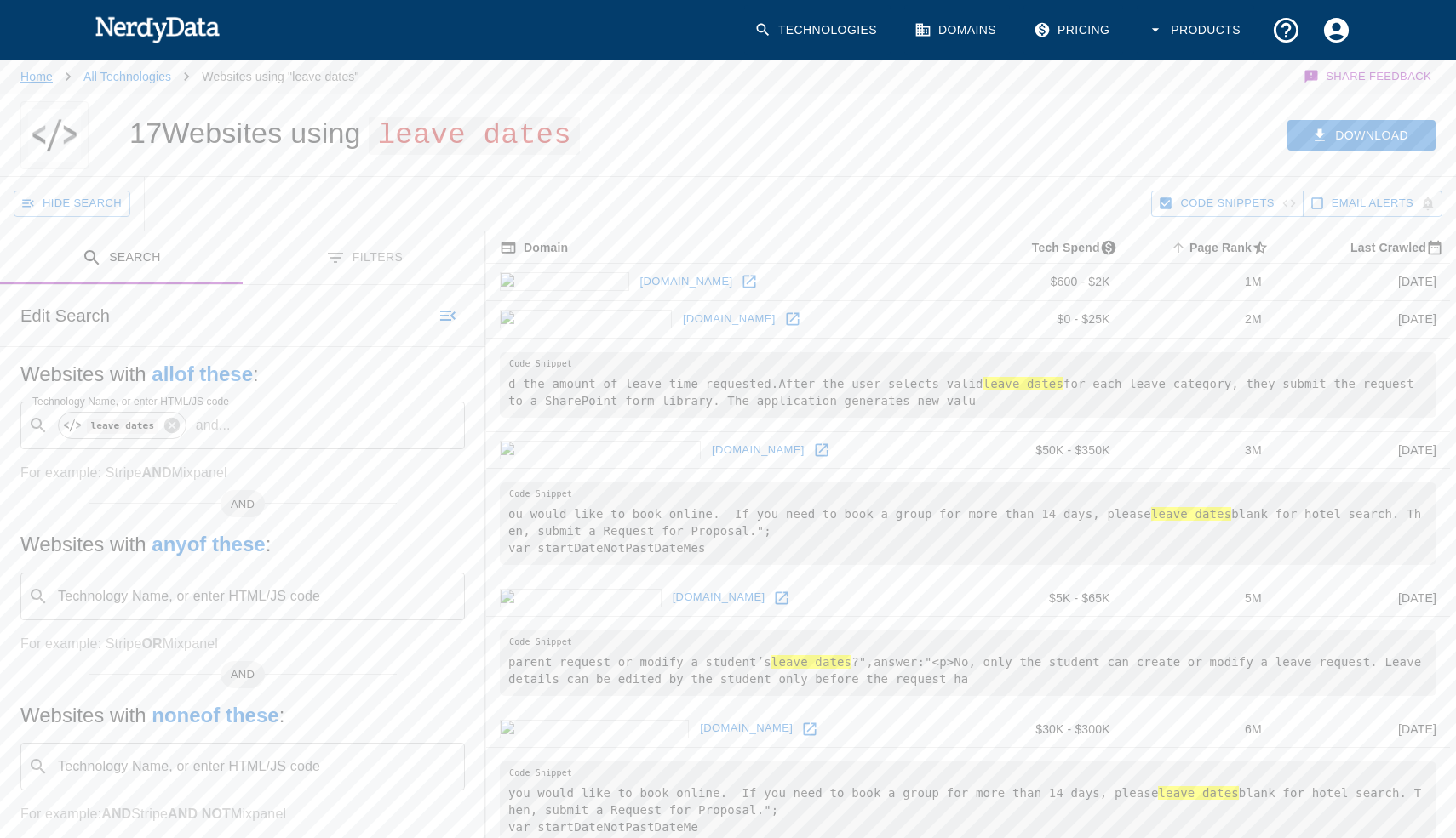
click at [43, 75] on link "Home" at bounding box center [36, 77] width 33 height 14
